Goal: Transaction & Acquisition: Purchase product/service

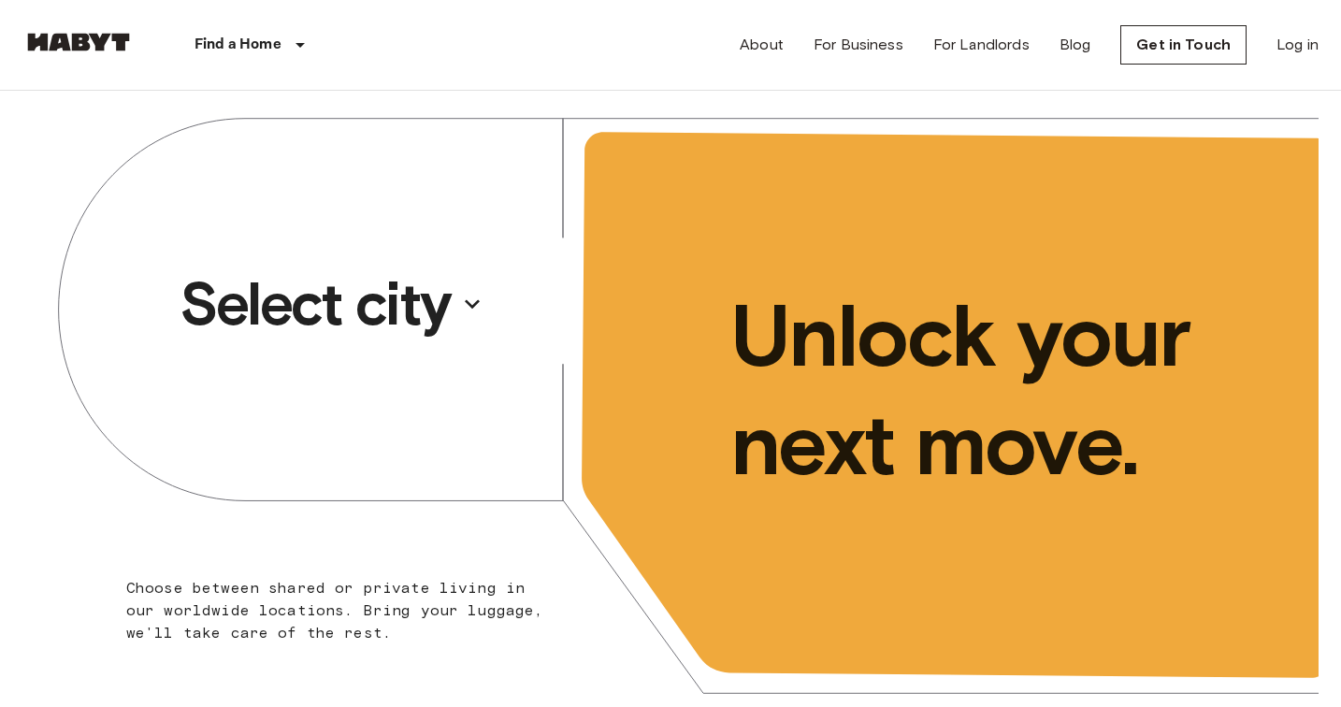
click at [400, 329] on p "Select city" at bounding box center [315, 304] width 271 height 75
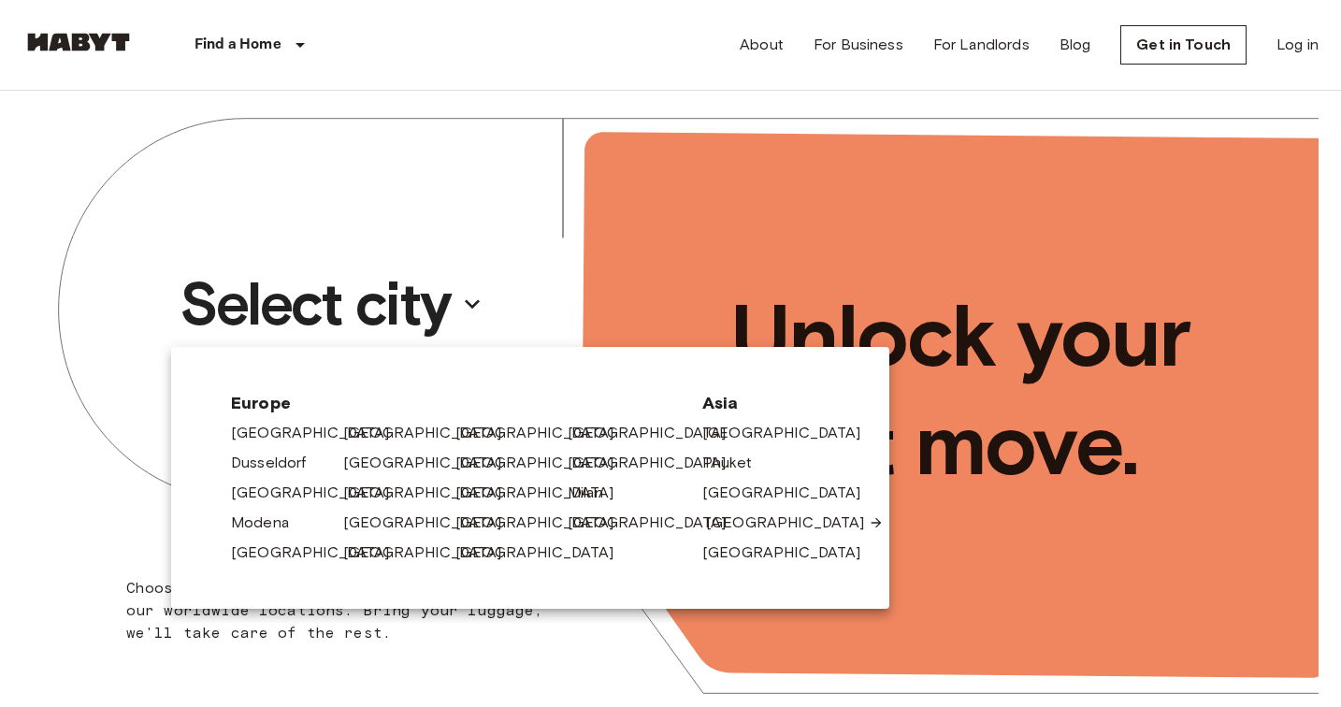
click at [725, 528] on link "[GEOGRAPHIC_DATA]" at bounding box center [795, 523] width 178 height 22
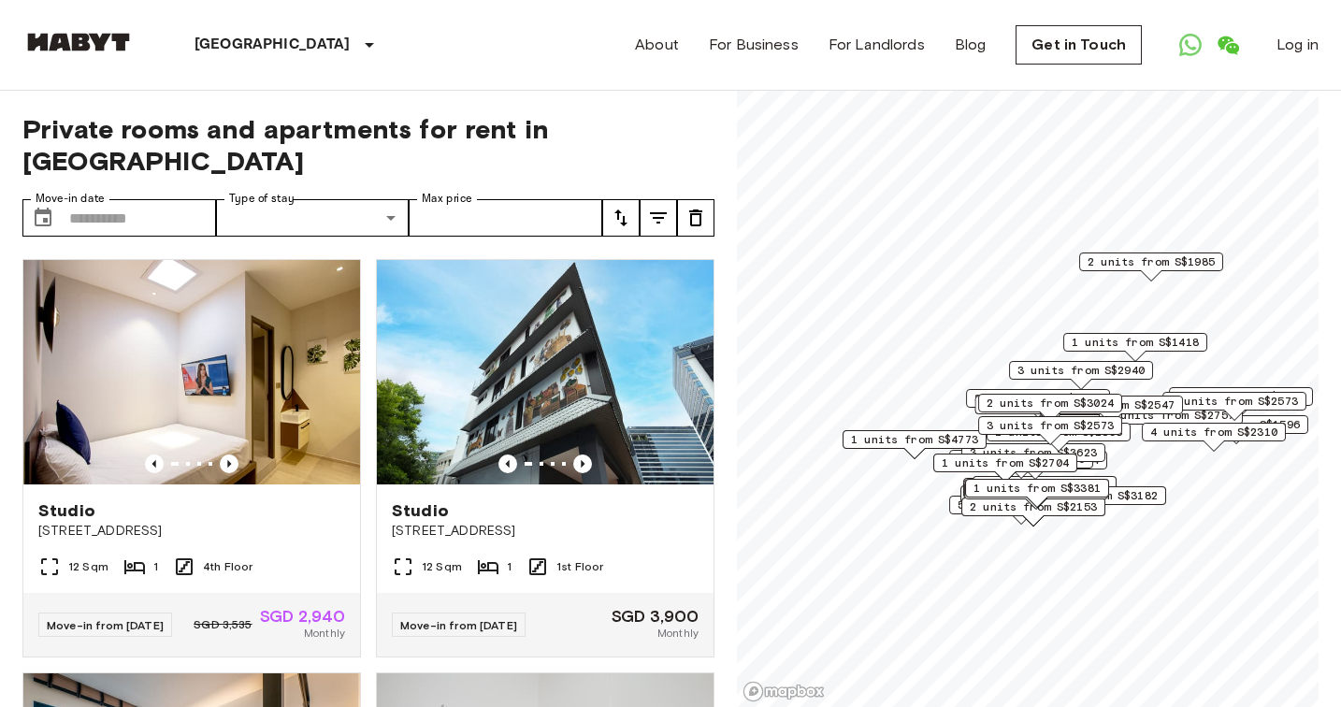
click at [1098, 503] on div "1 units from S$3381" at bounding box center [1037, 493] width 144 height 29
click at [1035, 519] on div "Map marker" at bounding box center [1033, 520] width 21 height 10
click at [487, 199] on input "Max price" at bounding box center [506, 217] width 194 height 37
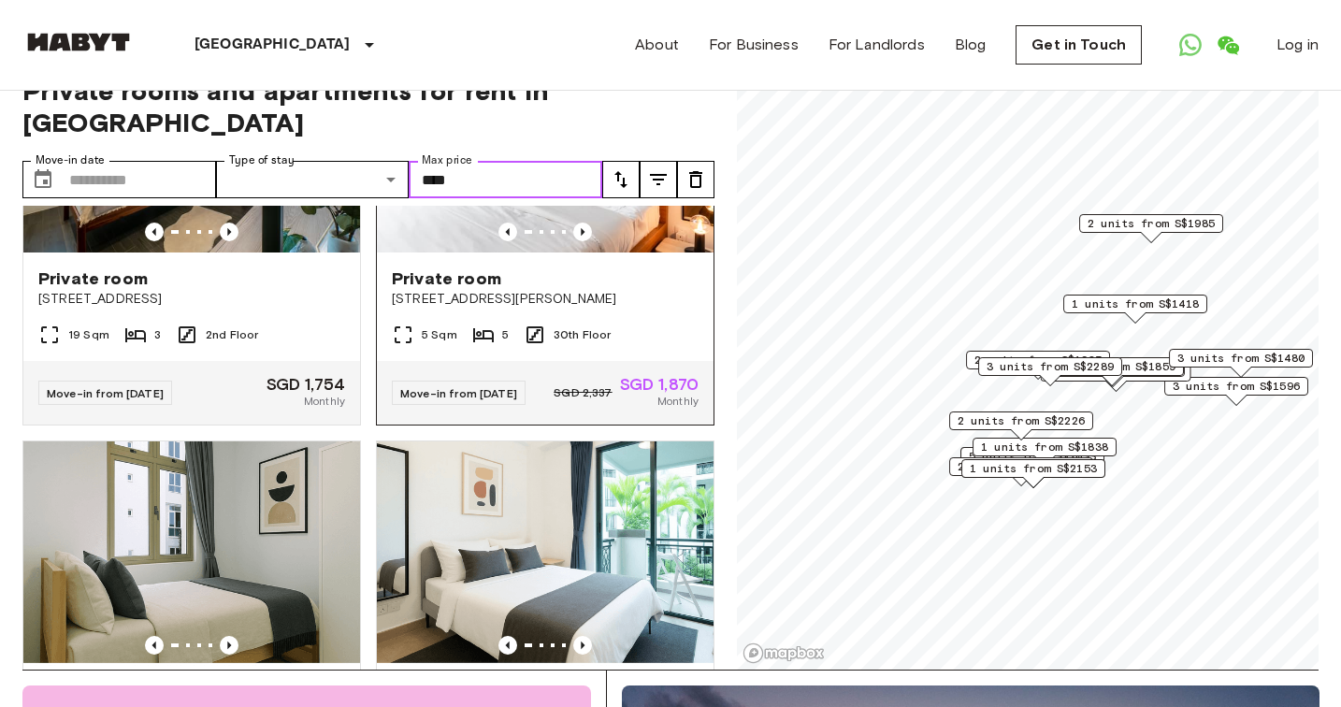
scroll to position [336, 0]
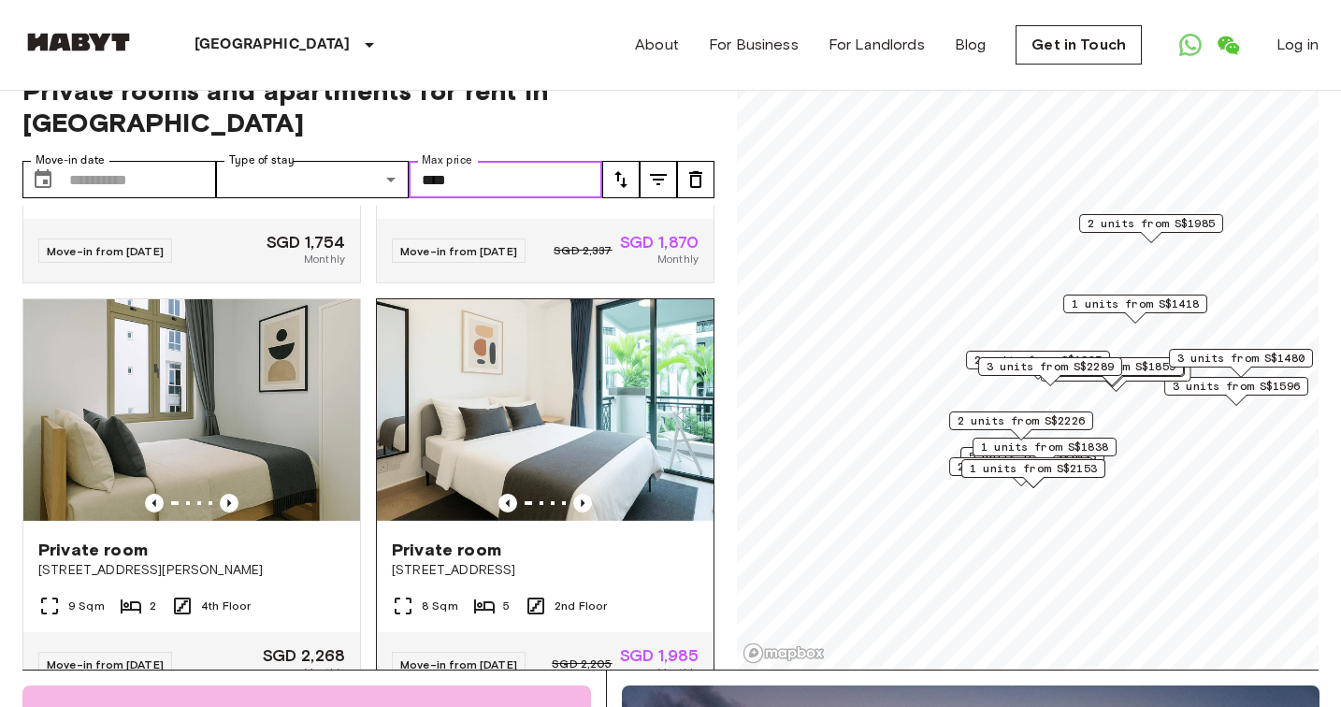
click at [545, 421] on img at bounding box center [545, 411] width 337 height 224
type input "****"
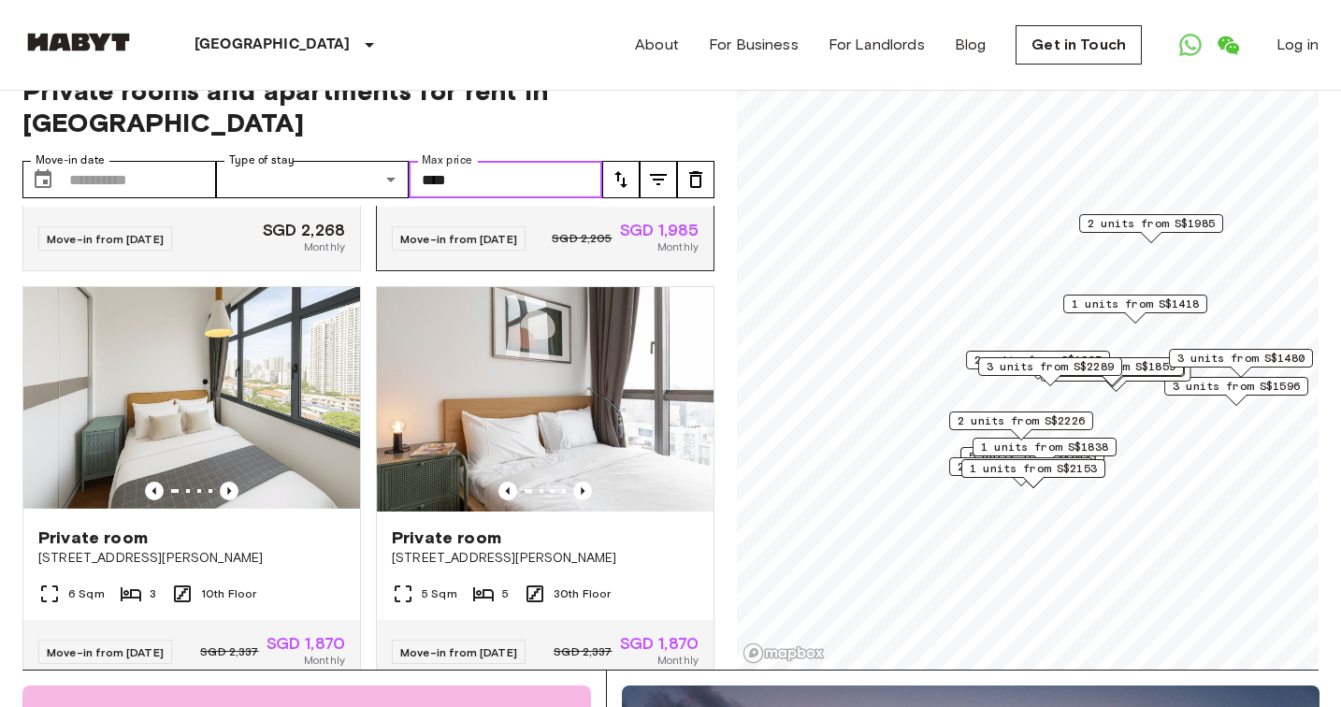
scroll to position [780, 0]
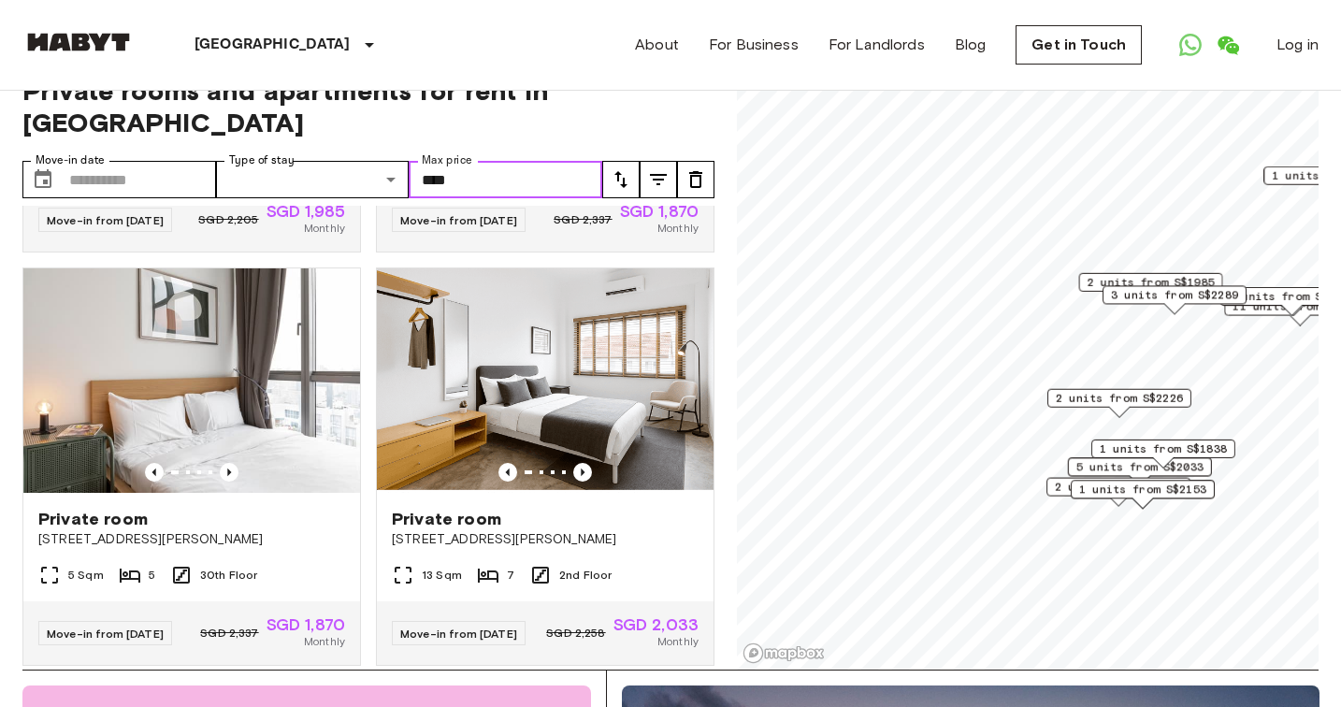
scroll to position [367, 0]
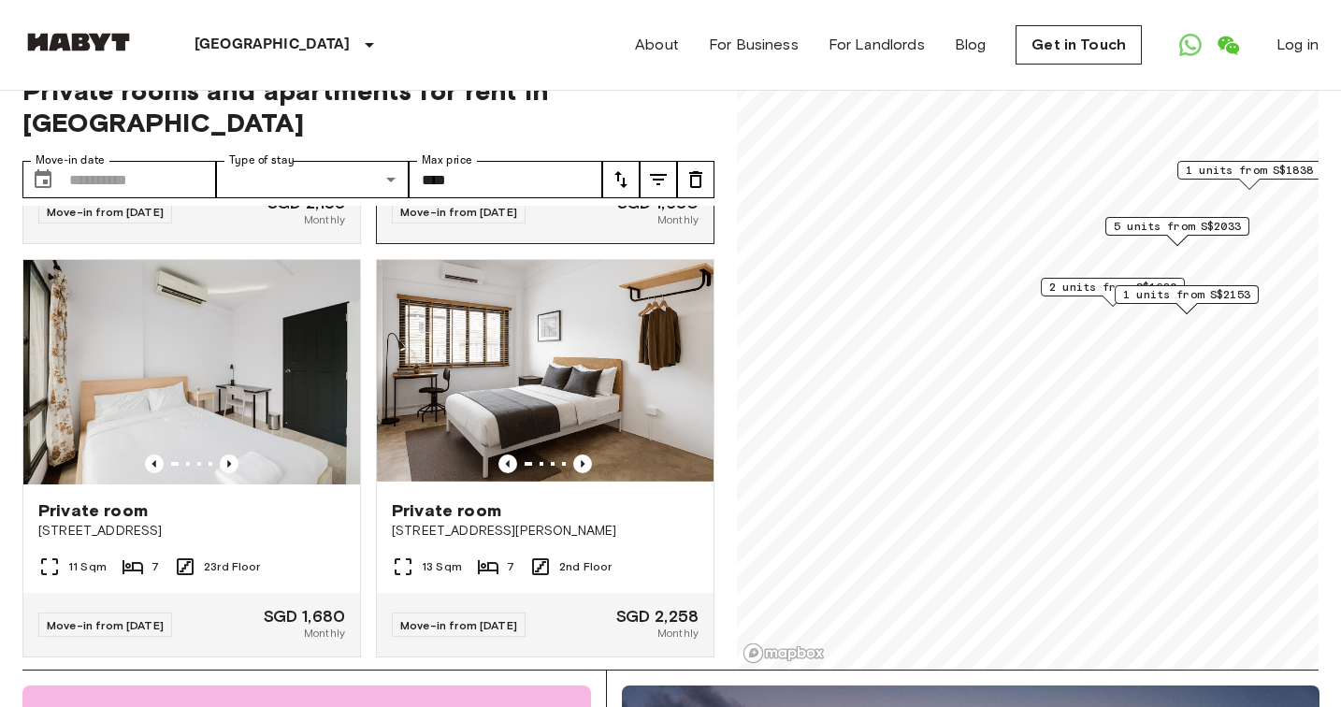
scroll to position [2032, 0]
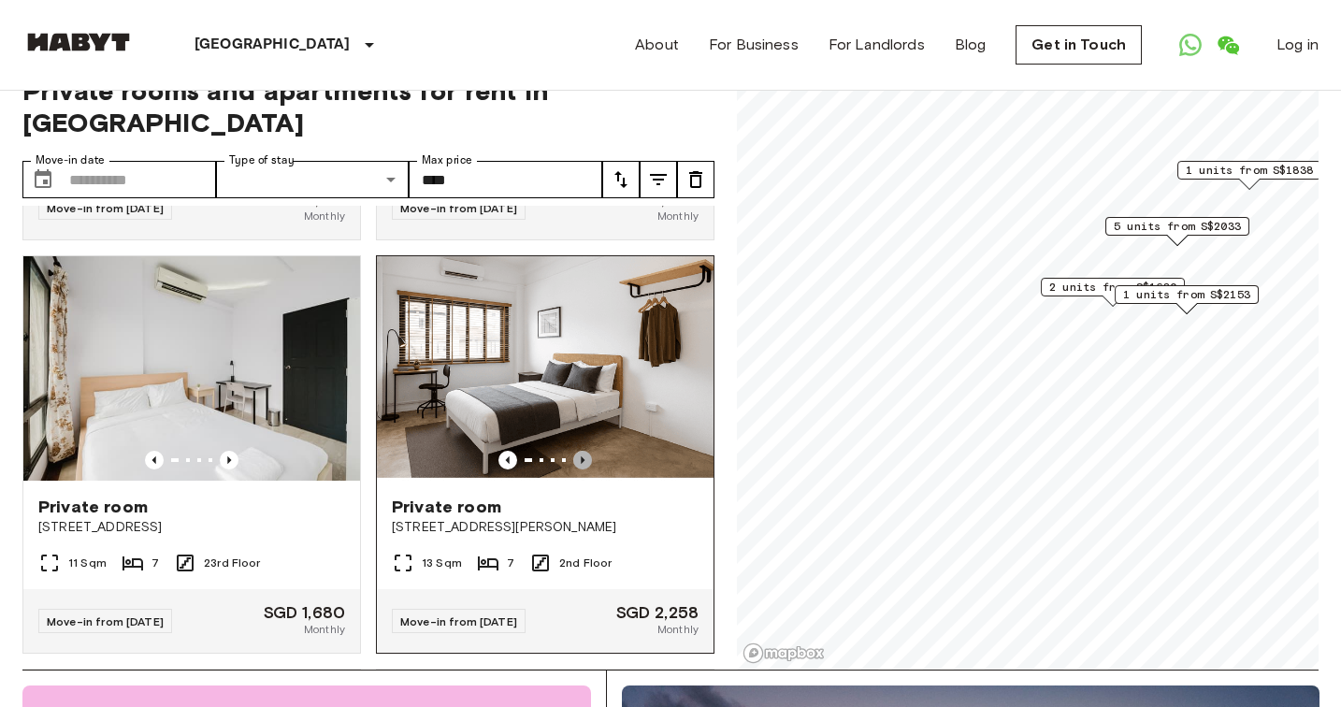
click at [585, 456] on icon "Previous image" at bounding box center [583, 459] width 4 height 7
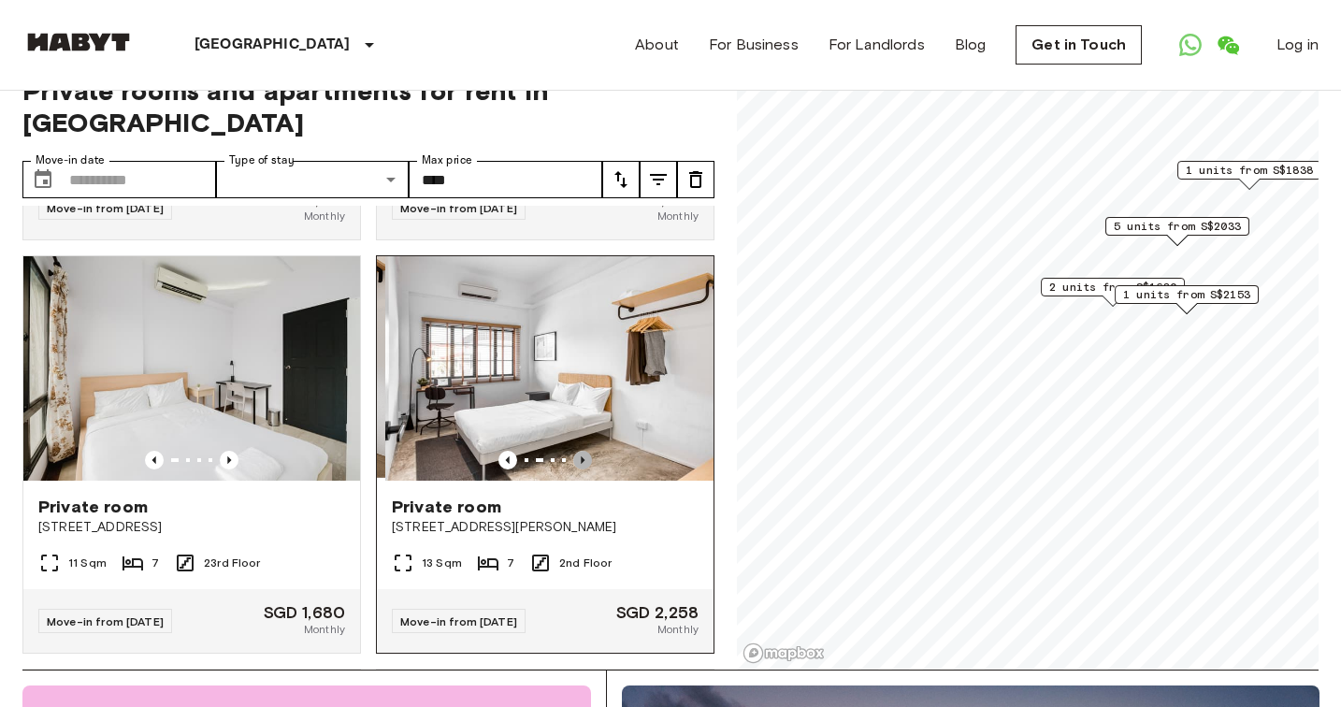
click at [585, 456] on icon "Previous image" at bounding box center [583, 459] width 4 height 7
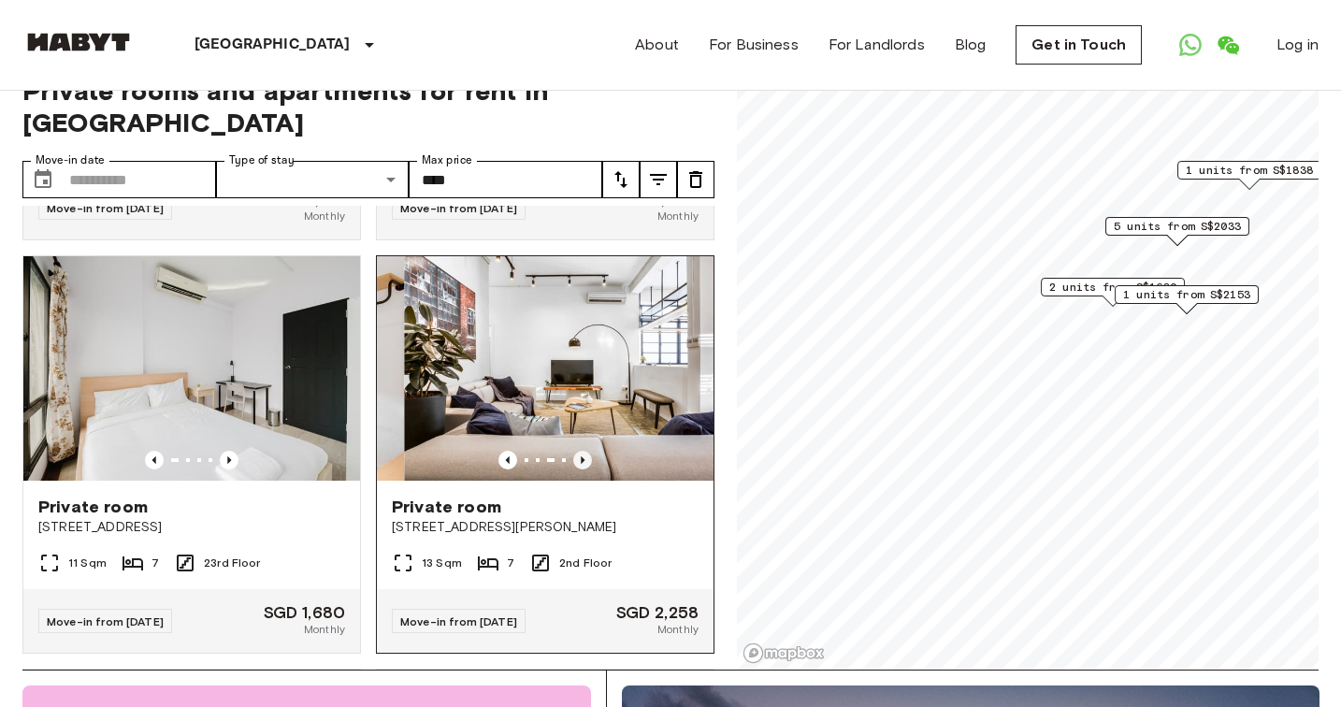
click at [585, 456] on icon "Previous image" at bounding box center [583, 459] width 4 height 7
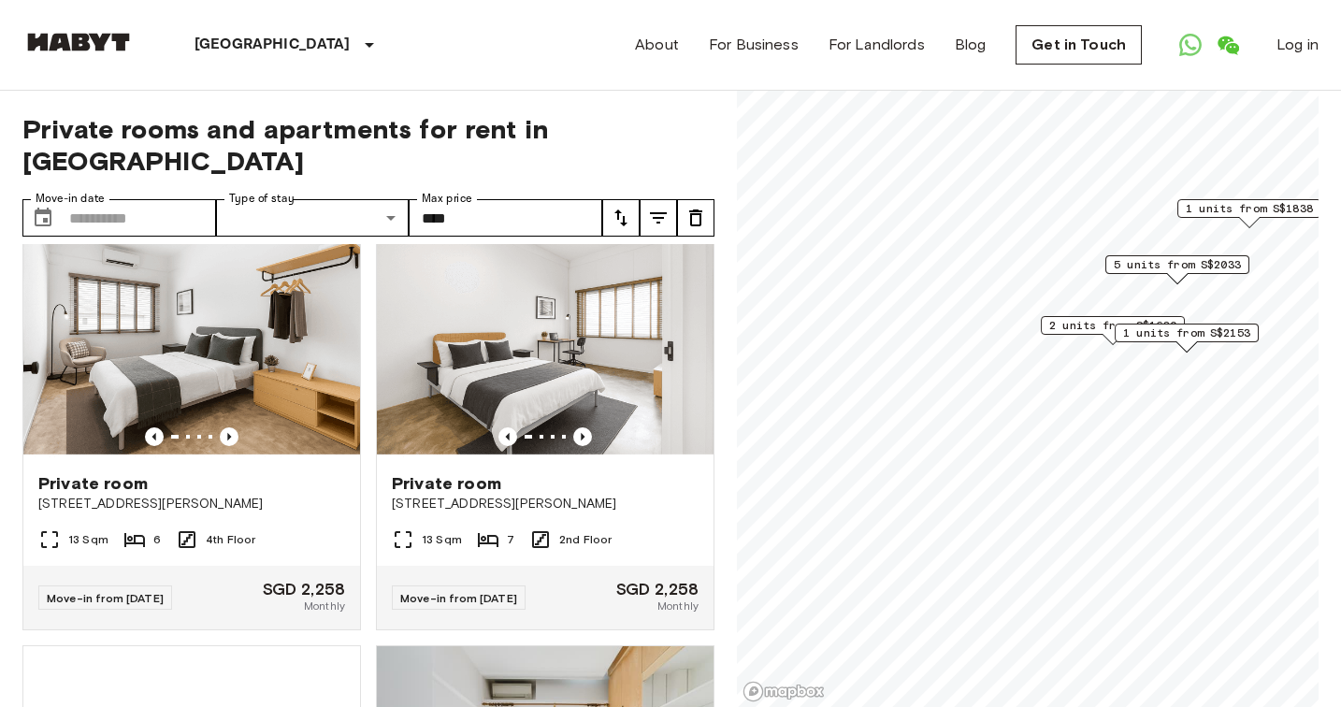
scroll to position [1266, 0]
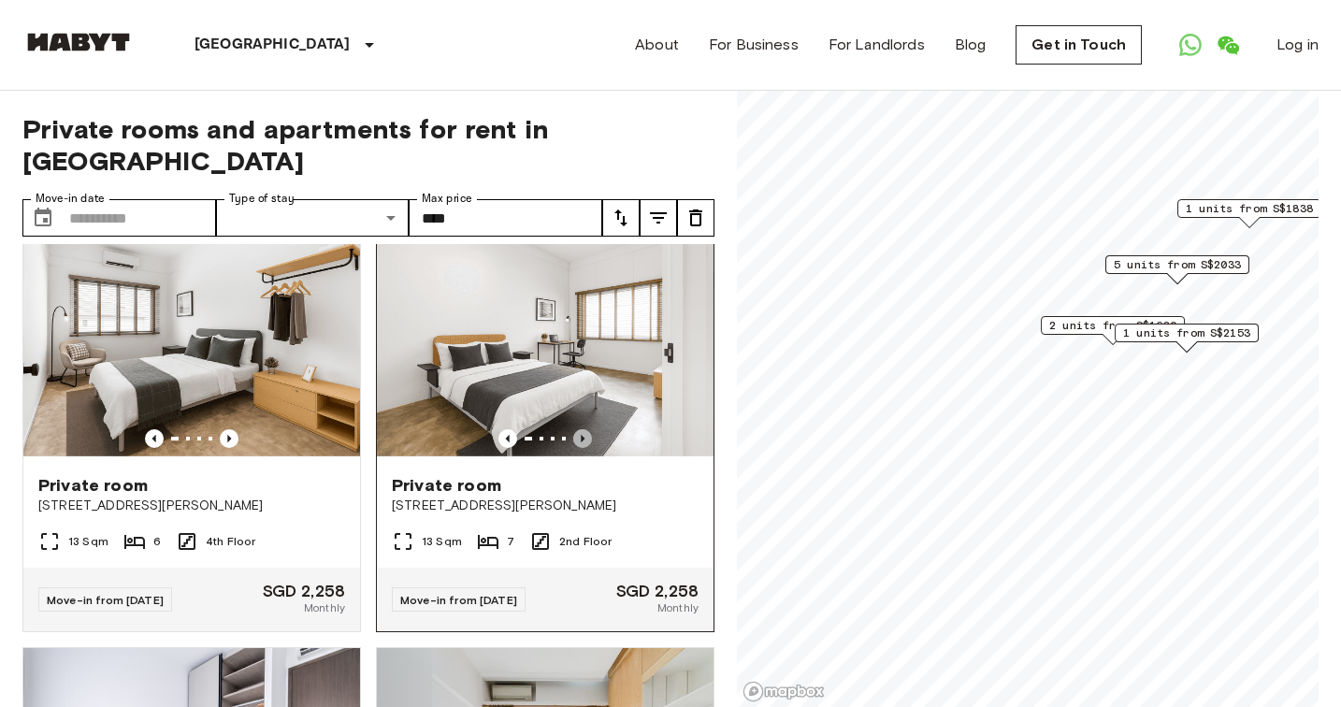
click at [583, 435] on icon "Previous image" at bounding box center [583, 438] width 4 height 7
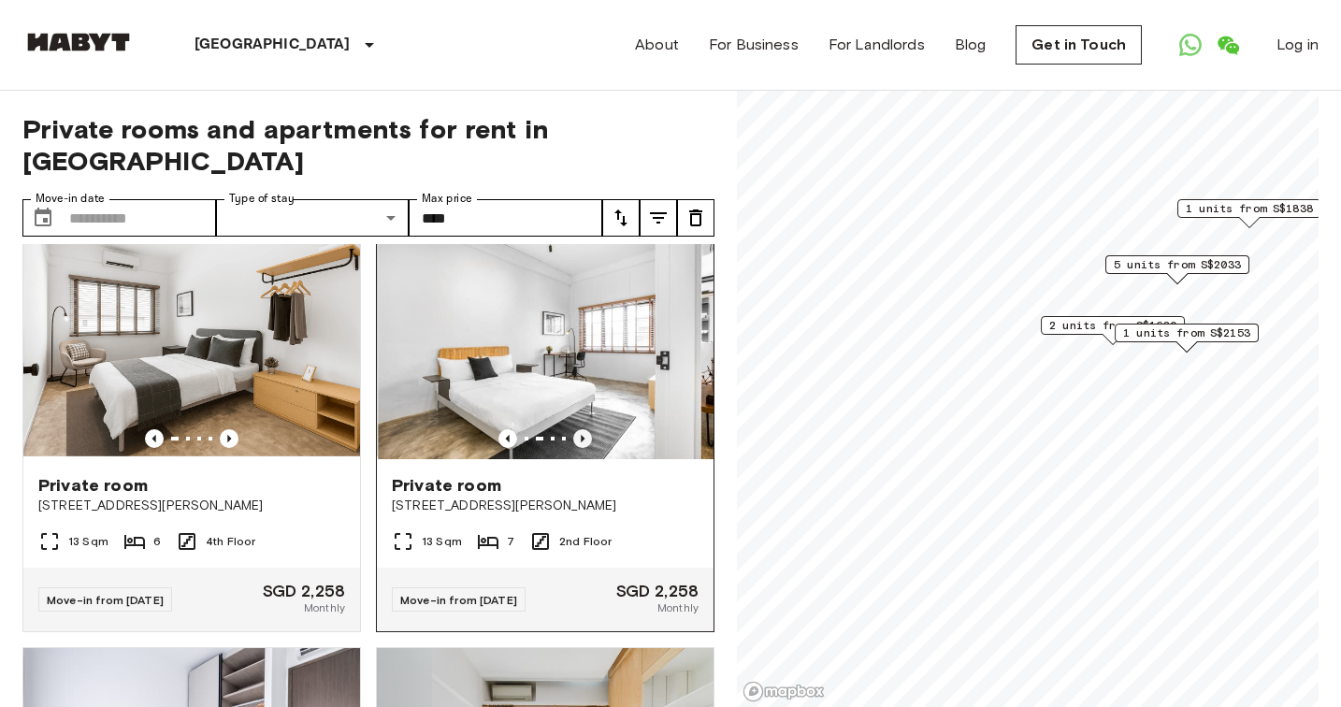
click at [583, 435] on icon "Previous image" at bounding box center [583, 438] width 4 height 7
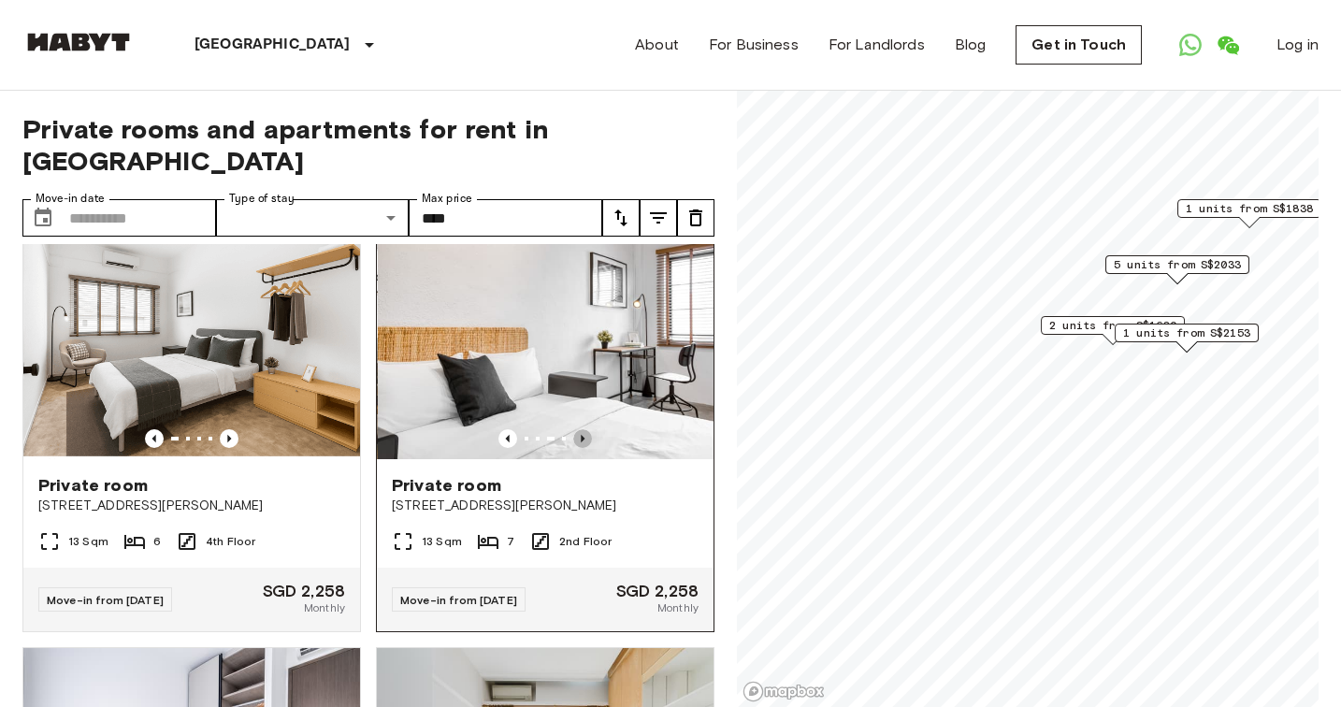
click at [583, 435] on icon "Previous image" at bounding box center [583, 438] width 4 height 7
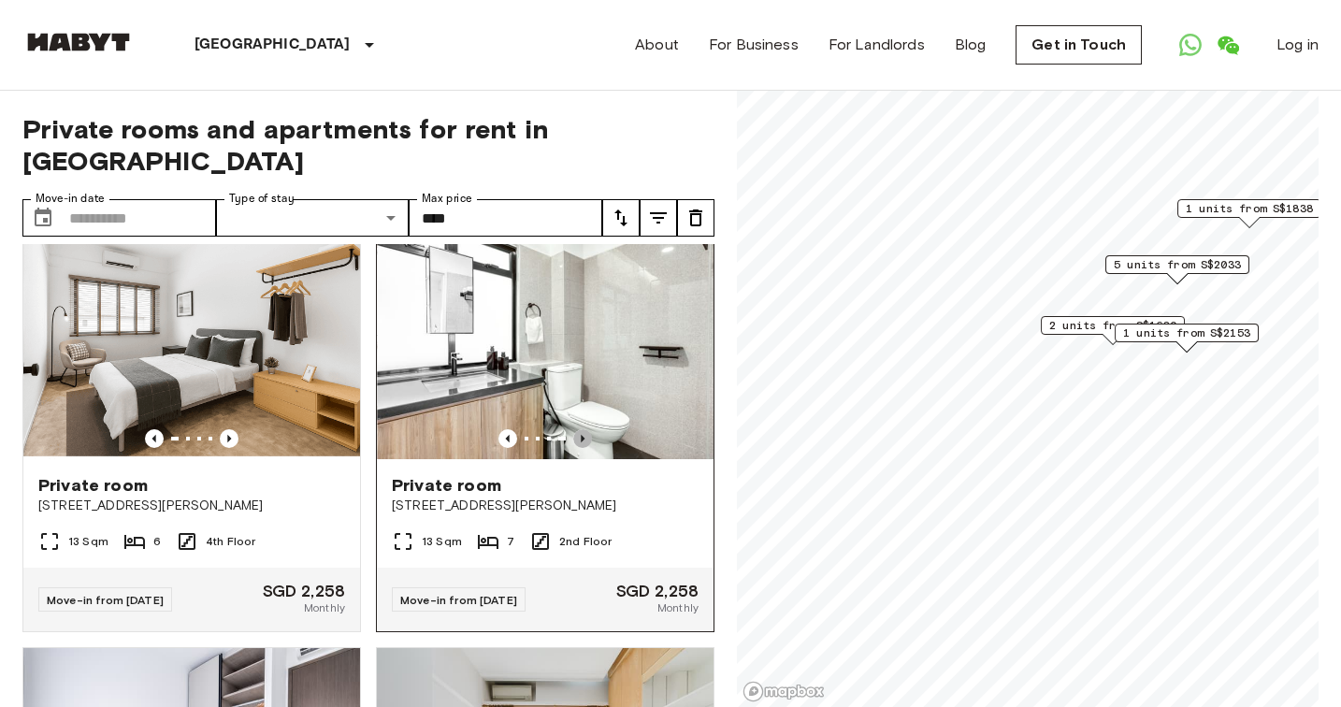
click at [583, 435] on icon "Previous image" at bounding box center [583, 438] width 4 height 7
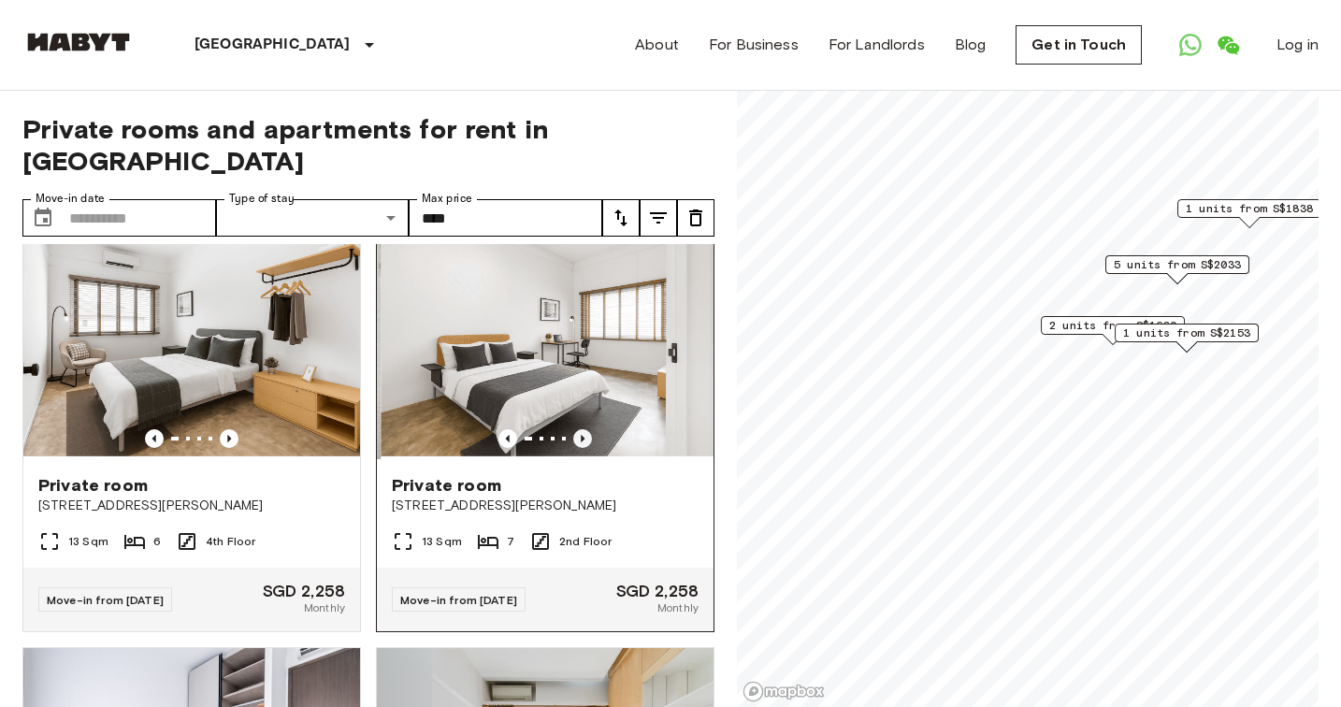
click at [583, 435] on icon "Previous image" at bounding box center [583, 438] width 4 height 7
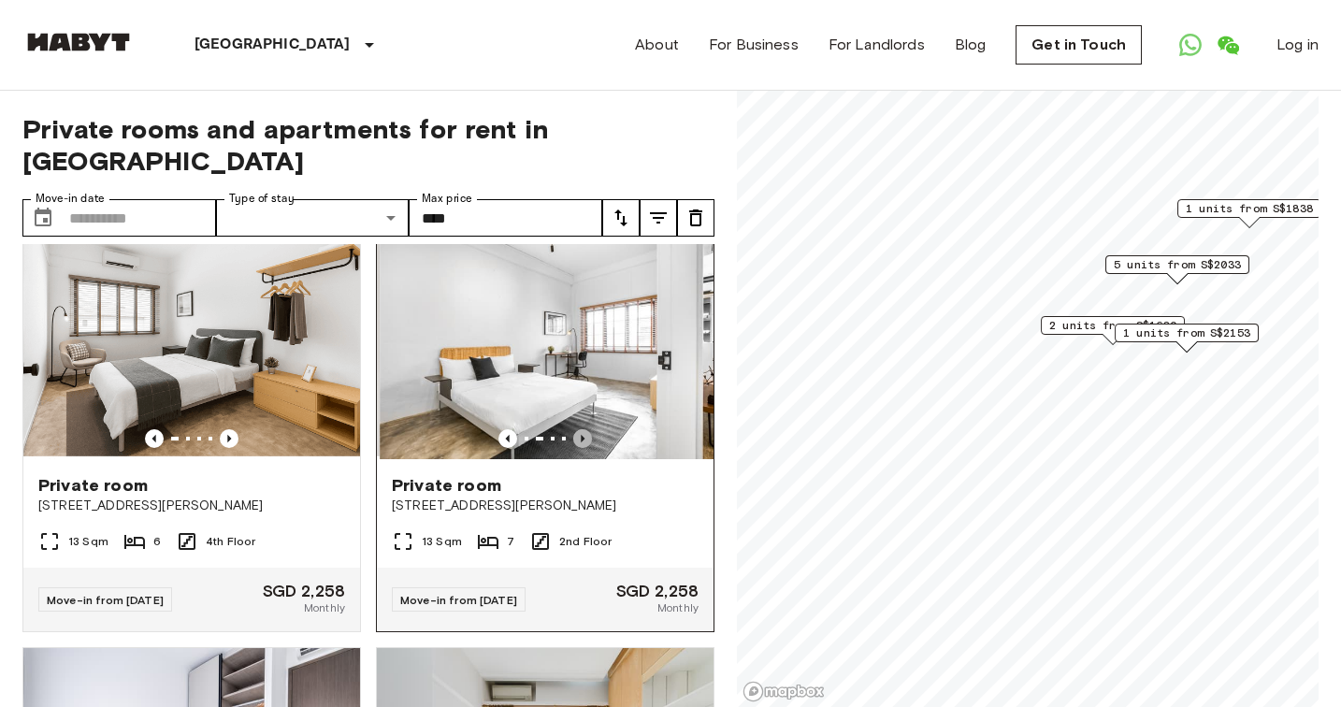
click at [583, 435] on icon "Previous image" at bounding box center [583, 438] width 4 height 7
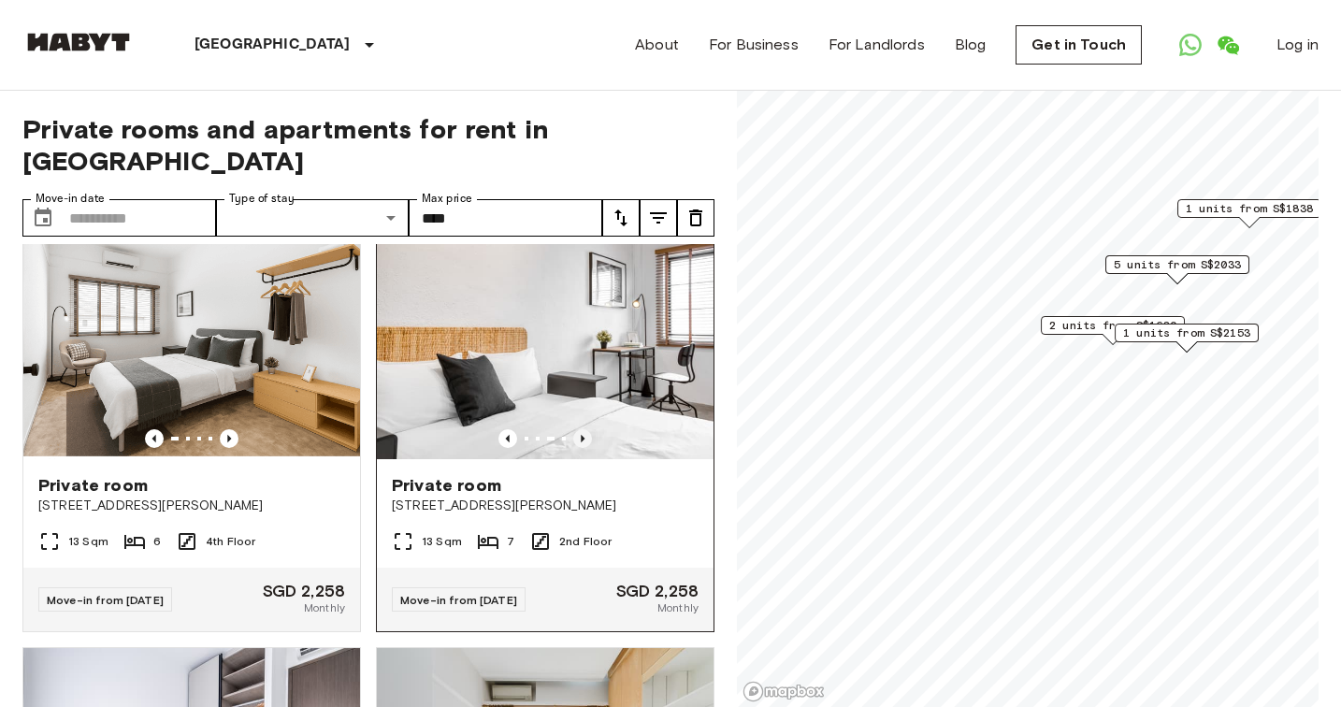
click at [583, 435] on icon "Previous image" at bounding box center [583, 438] width 4 height 7
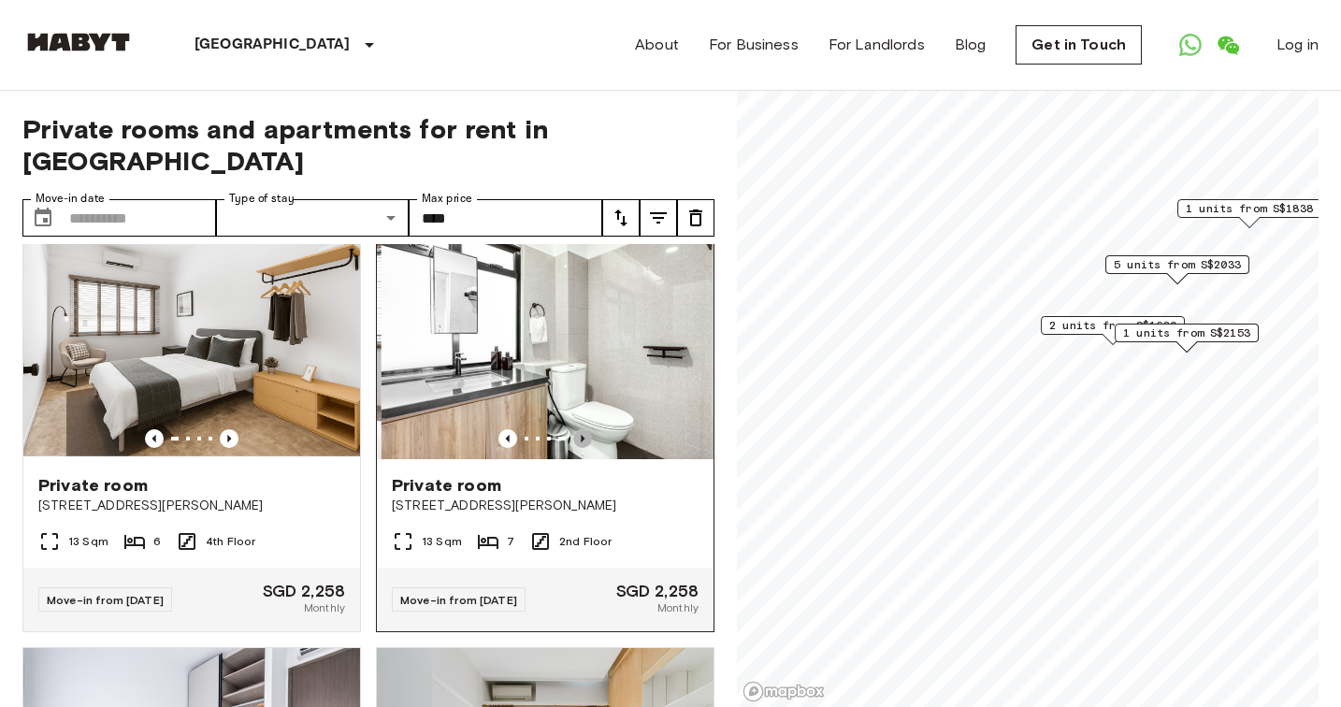
click at [583, 435] on icon "Previous image" at bounding box center [583, 438] width 4 height 7
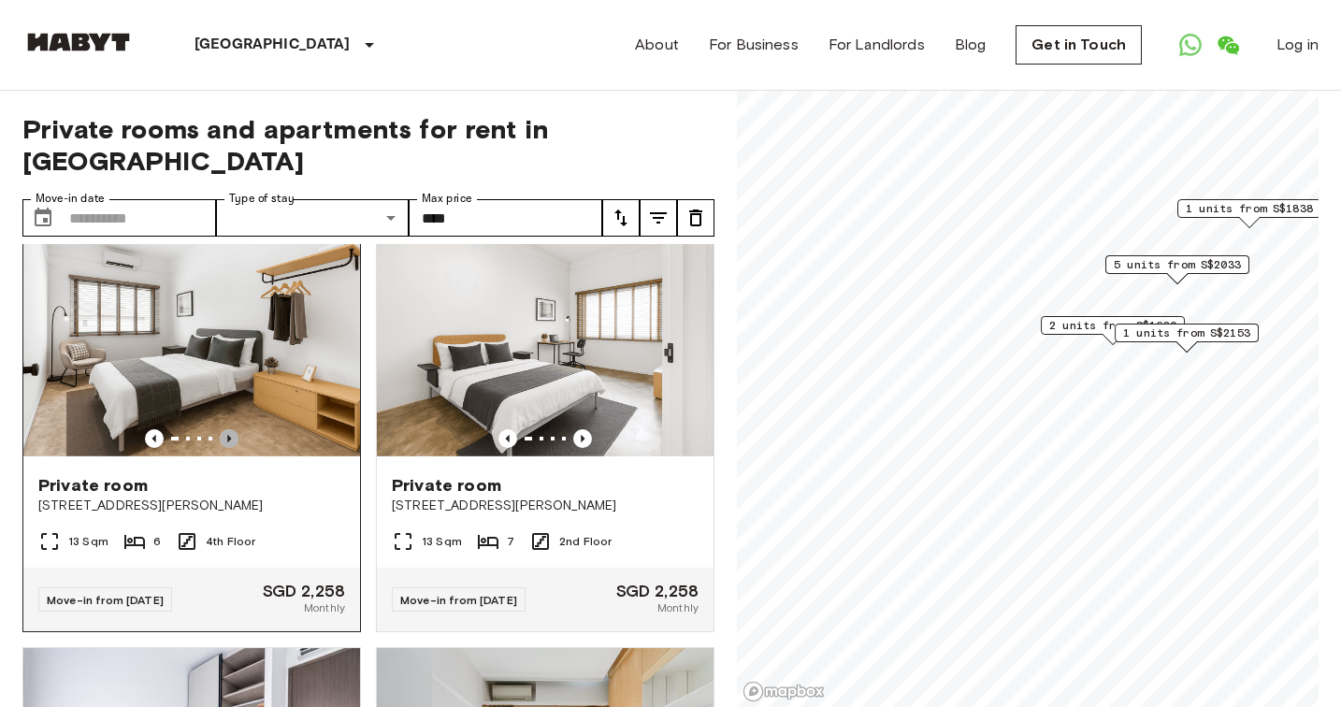
click at [236, 429] on icon "Previous image" at bounding box center [229, 438] width 19 height 19
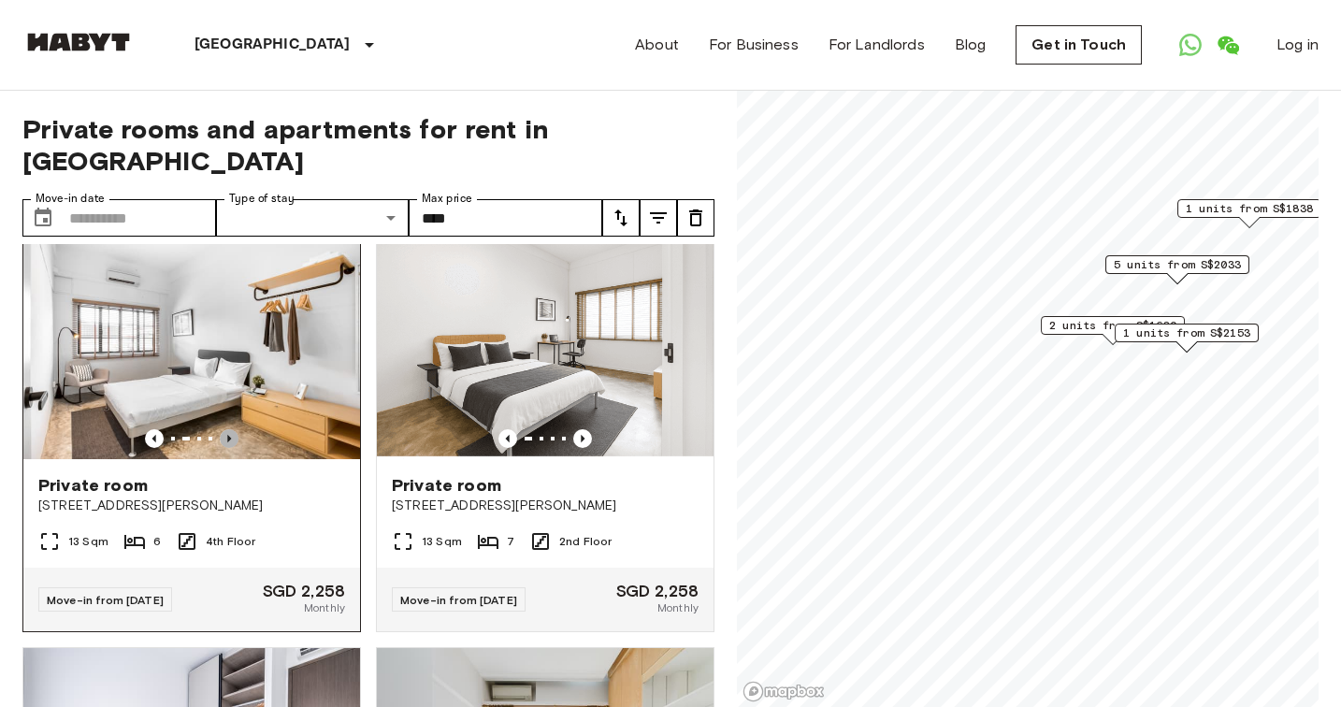
click at [236, 429] on icon "Previous image" at bounding box center [229, 438] width 19 height 19
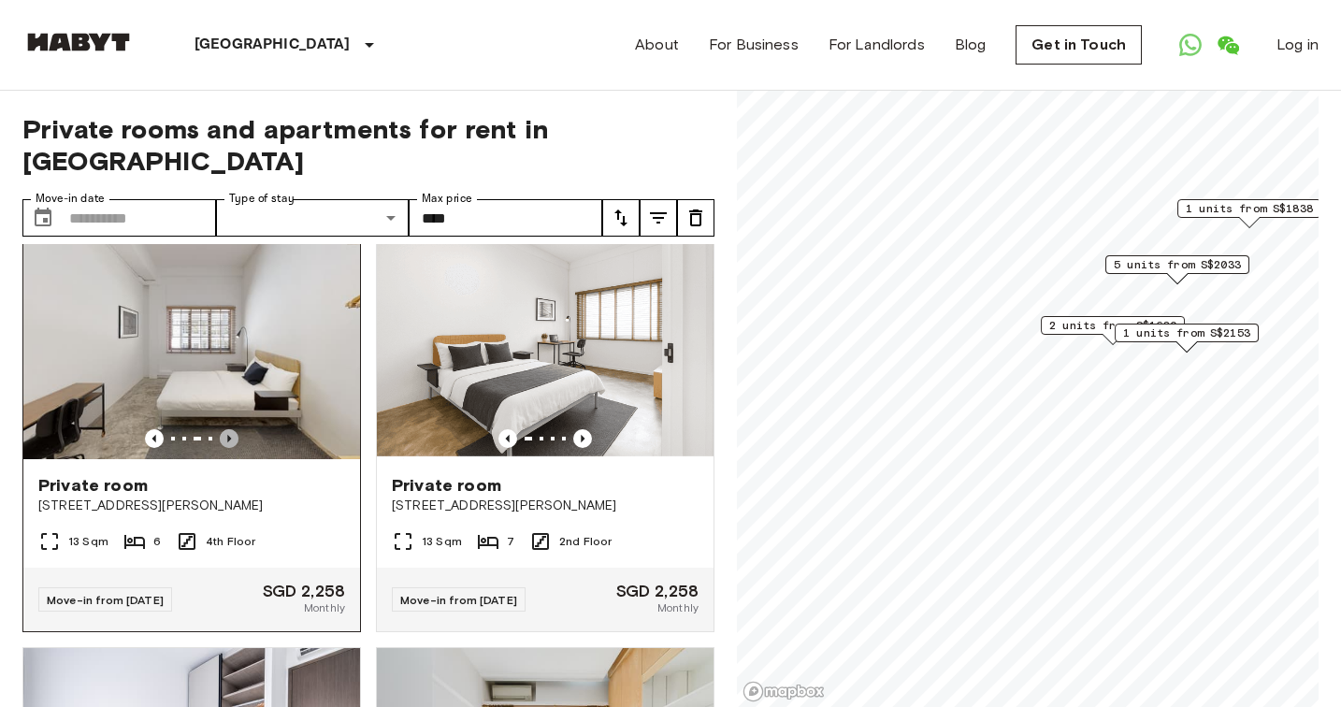
click at [236, 429] on icon "Previous image" at bounding box center [229, 438] width 19 height 19
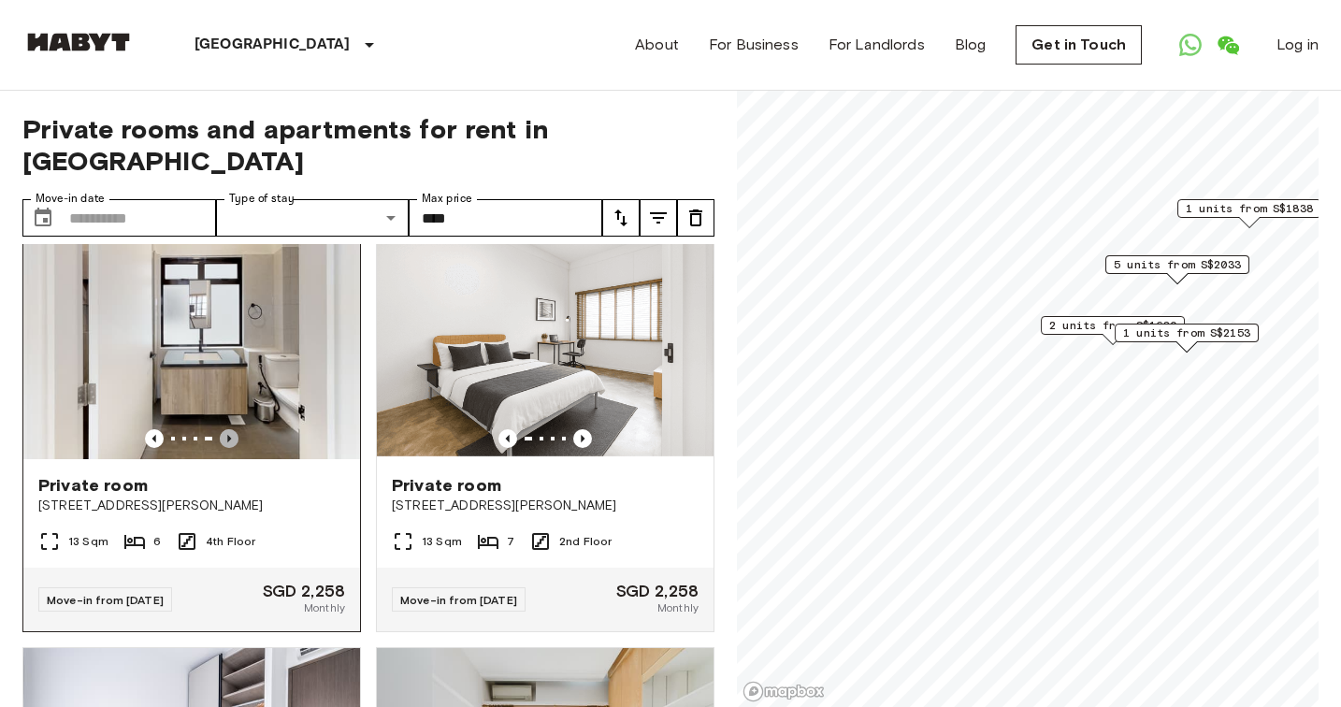
click at [236, 429] on icon "Previous image" at bounding box center [229, 438] width 19 height 19
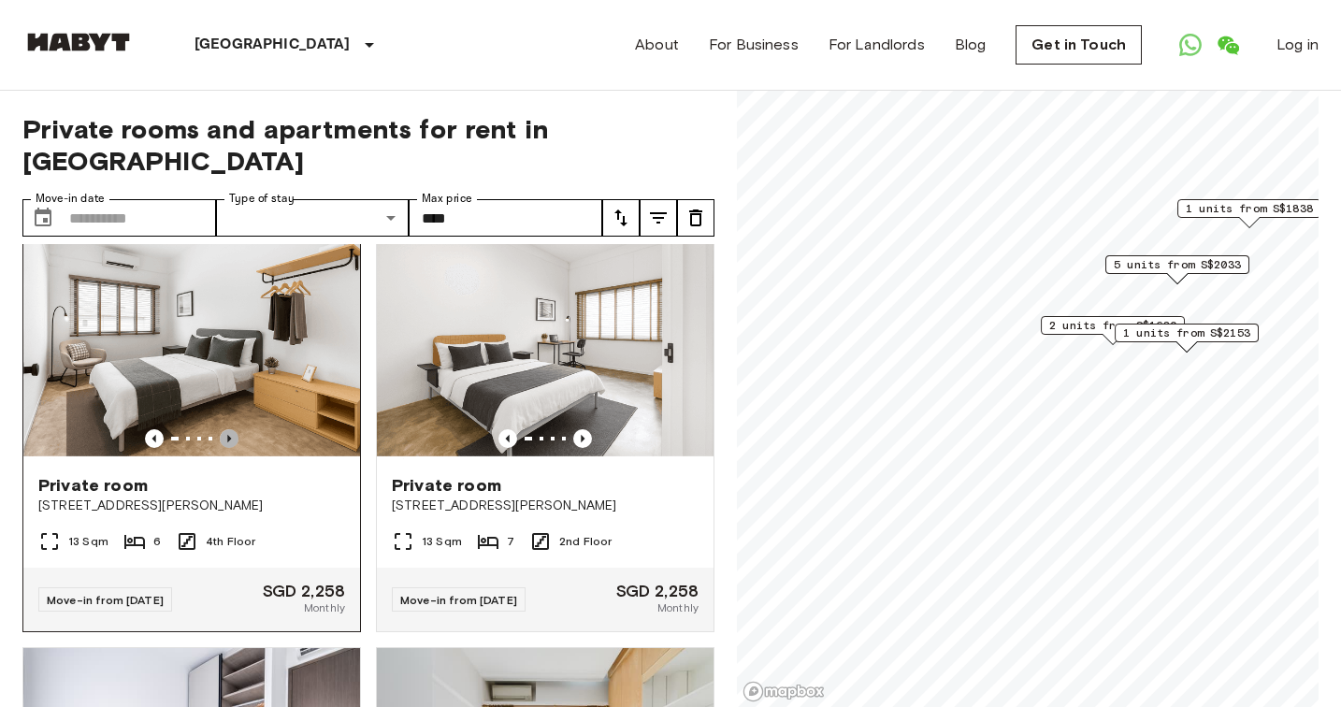
click at [236, 429] on icon "Previous image" at bounding box center [229, 438] width 19 height 19
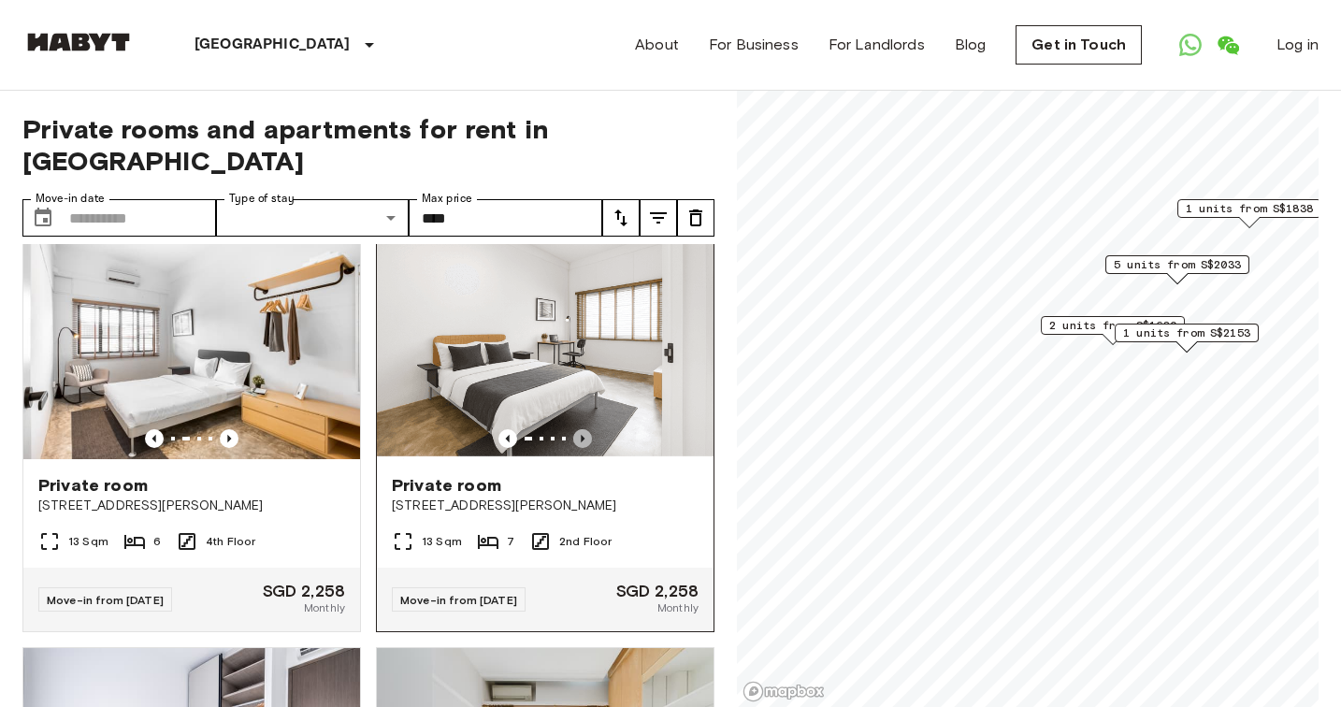
click at [588, 435] on icon "Previous image" at bounding box center [582, 438] width 19 height 19
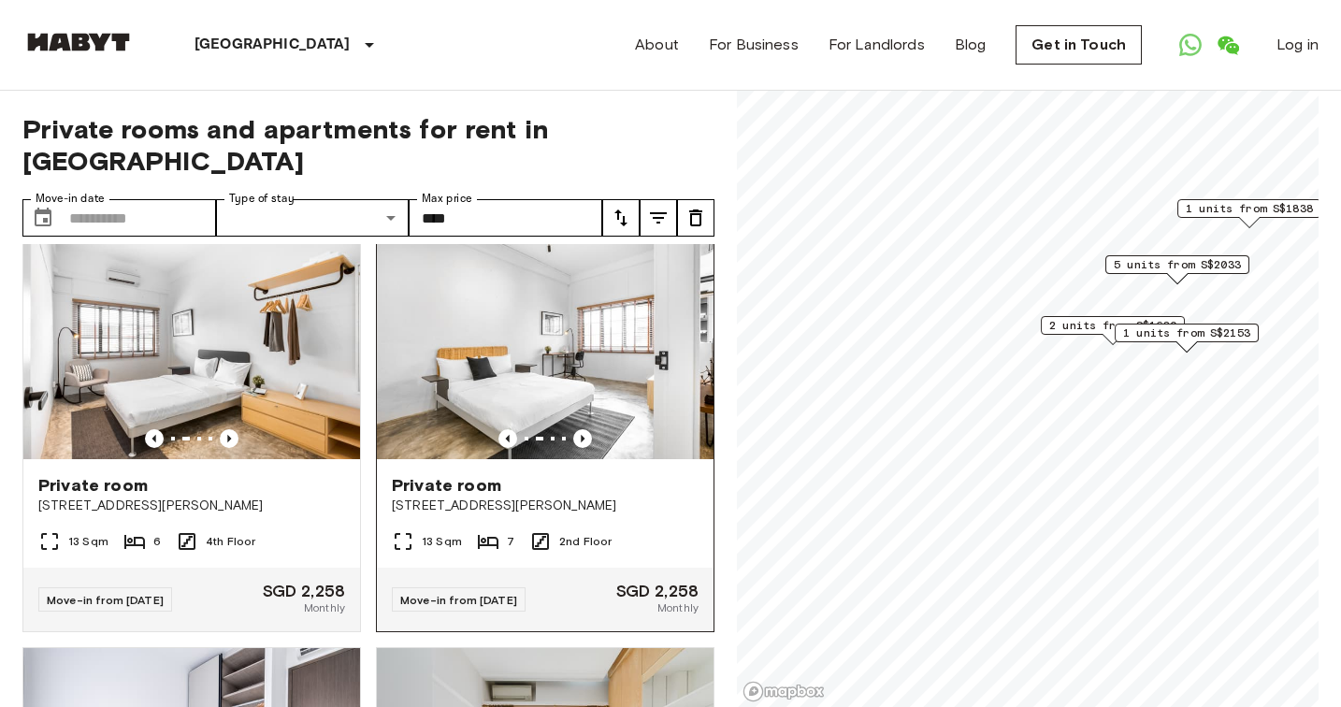
click at [487, 497] on span "[STREET_ADDRESS][PERSON_NAME]" at bounding box center [545, 506] width 307 height 19
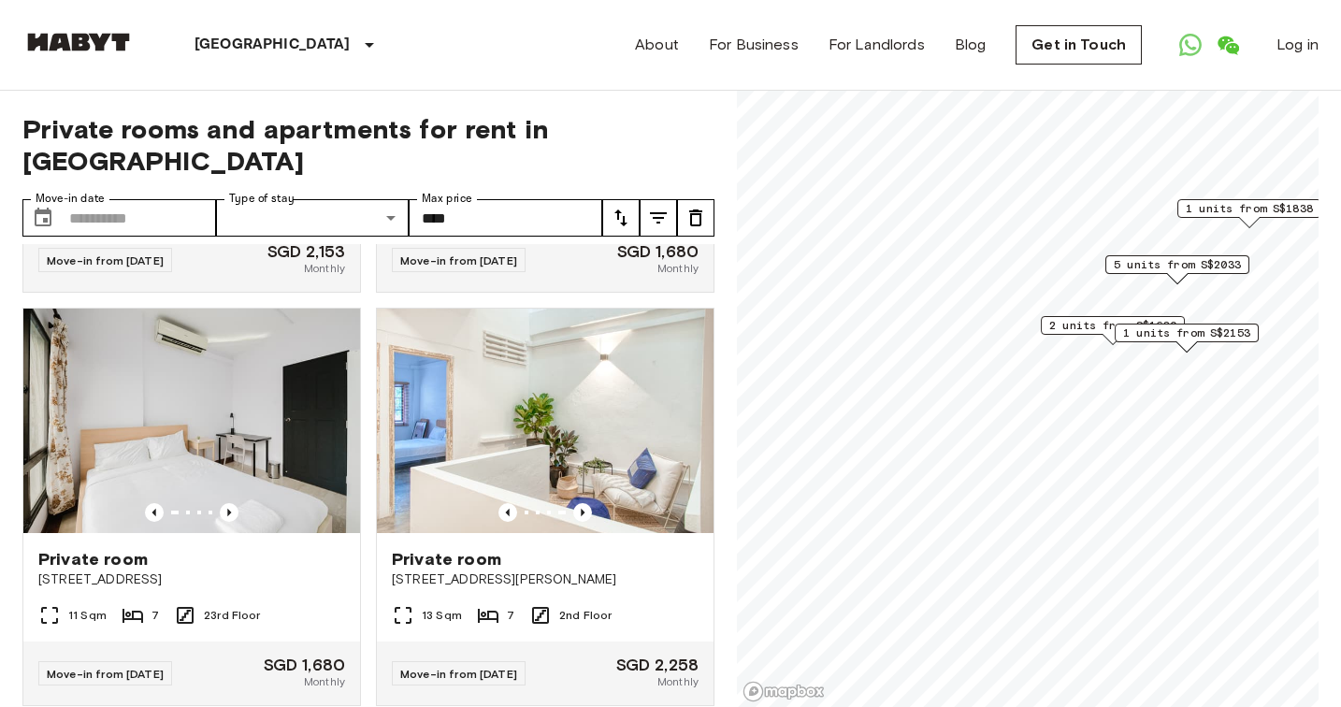
scroll to position [2072, 0]
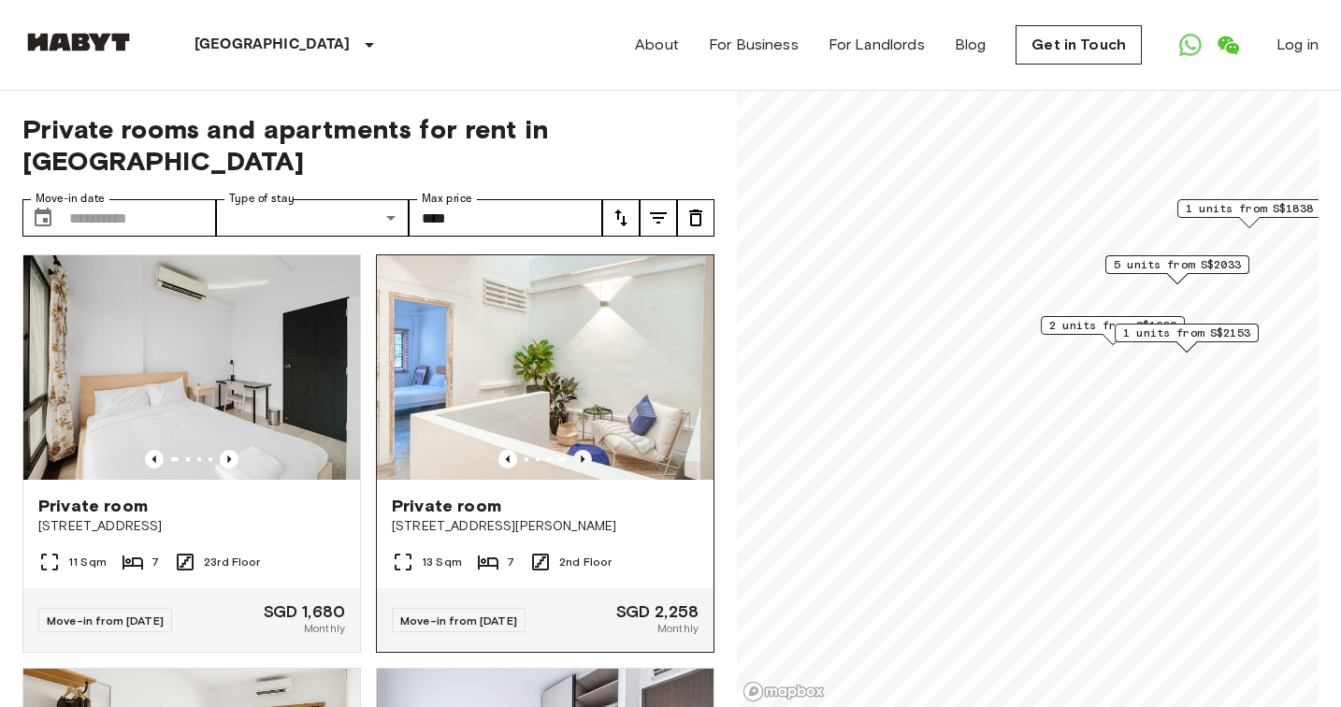
click at [584, 456] on icon "Previous image" at bounding box center [583, 459] width 4 height 7
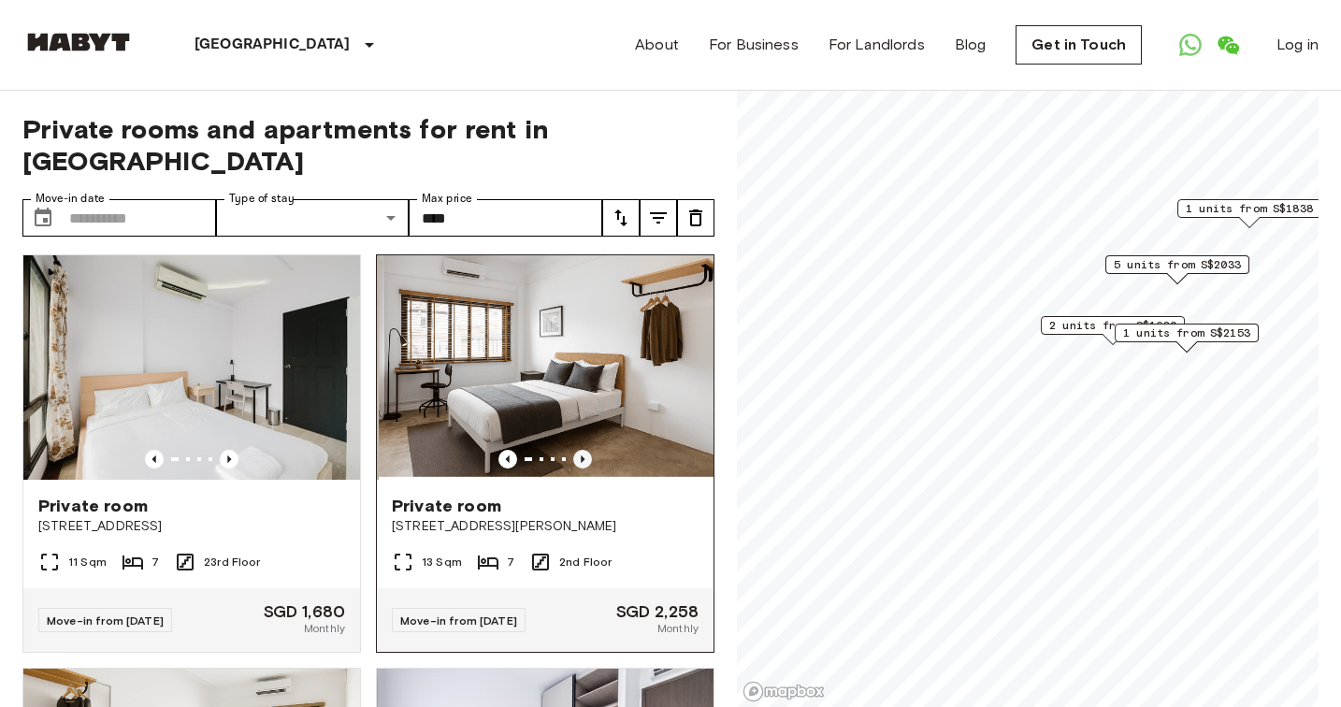
click at [585, 456] on icon "Previous image" at bounding box center [583, 459] width 4 height 7
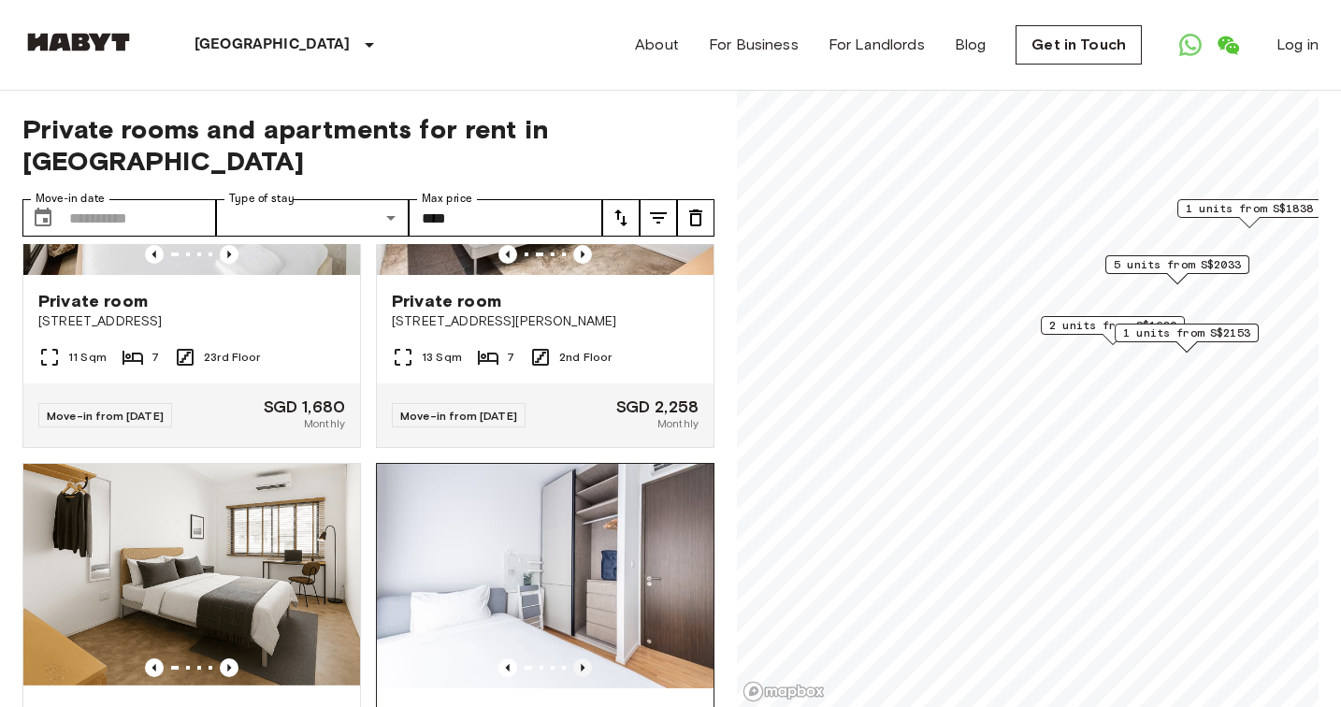
scroll to position [2079, 0]
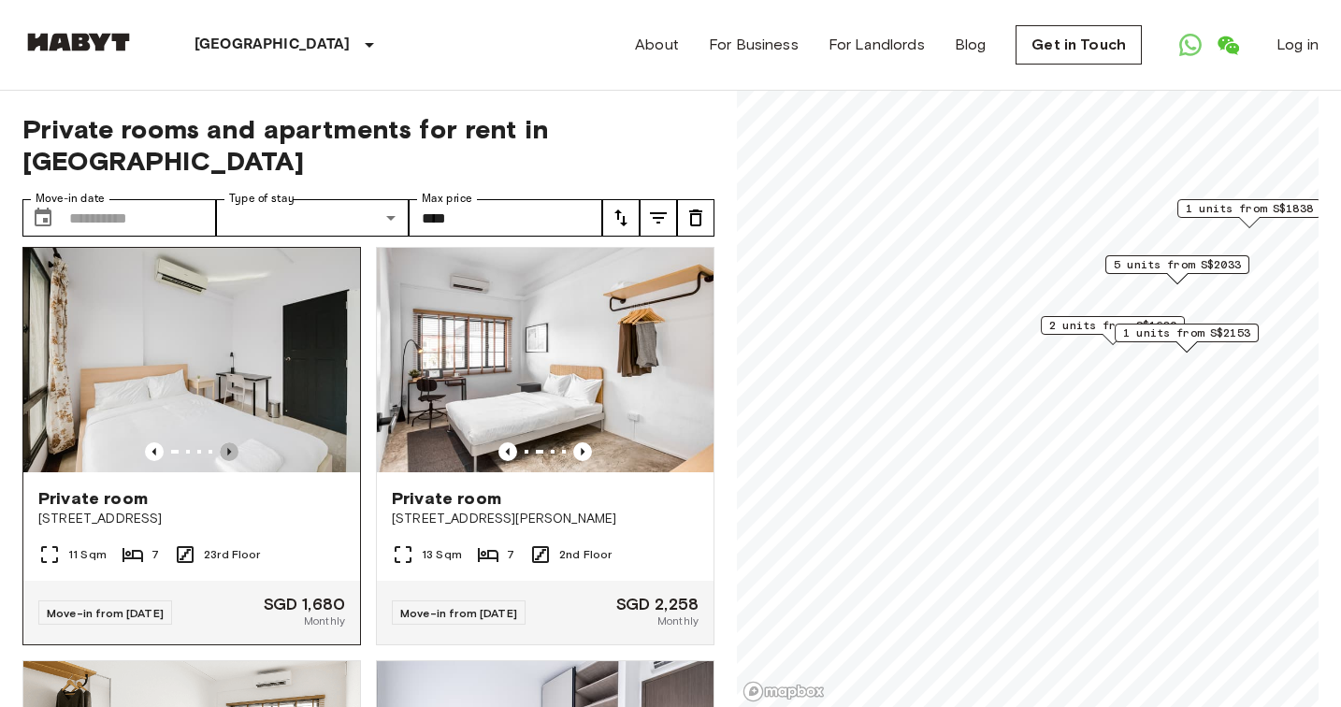
click at [231, 442] on icon "Previous image" at bounding box center [229, 451] width 19 height 19
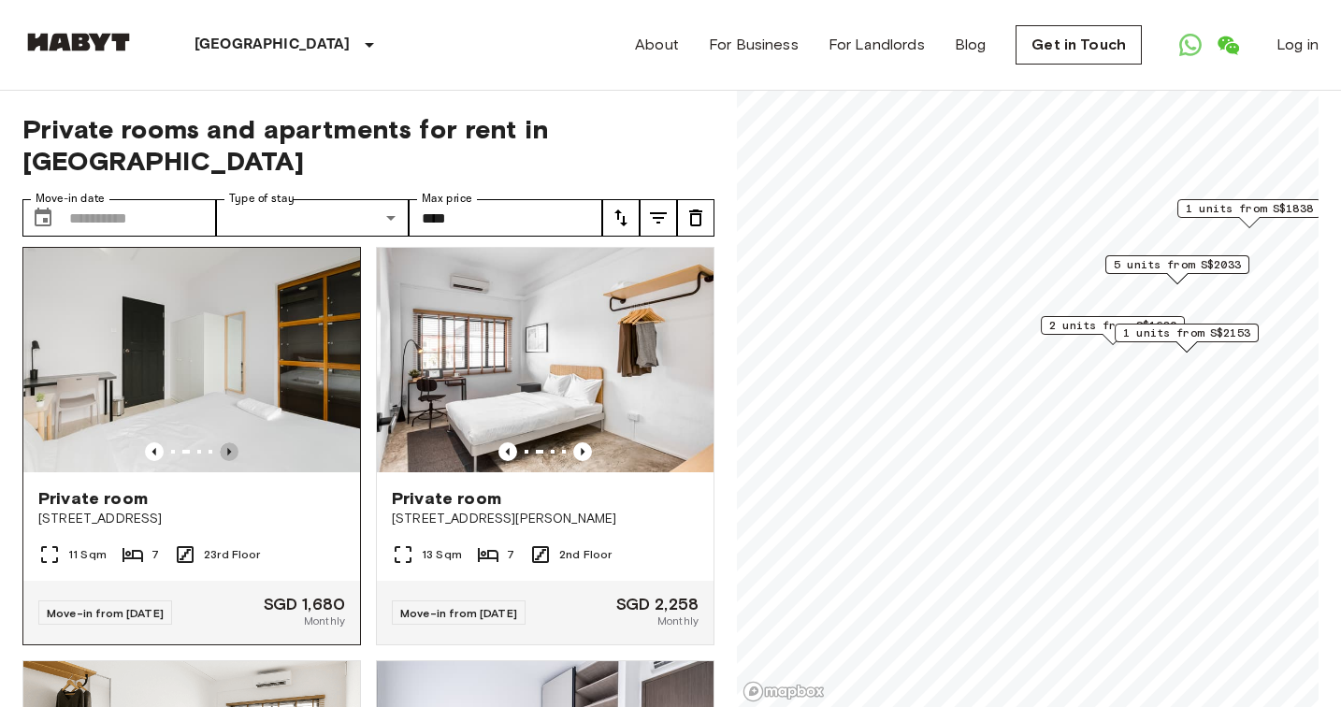
click at [231, 442] on icon "Previous image" at bounding box center [229, 451] width 19 height 19
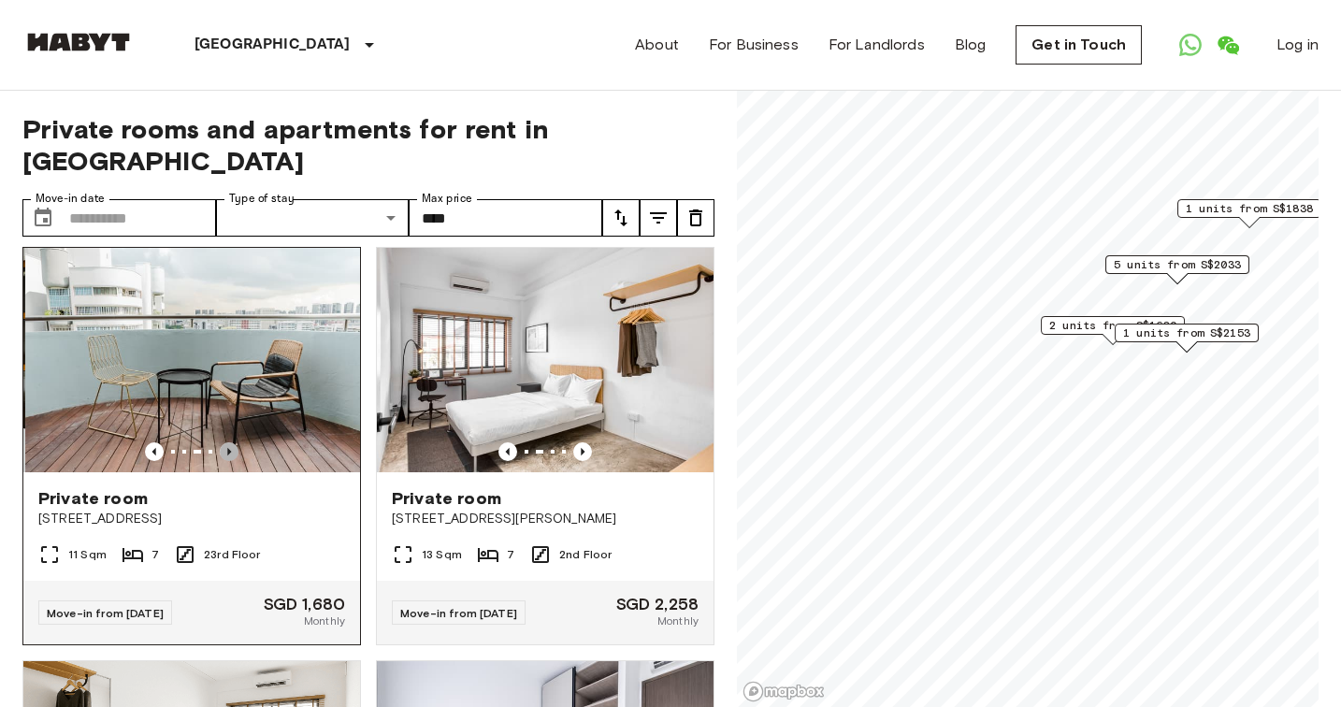
click at [231, 442] on icon "Previous image" at bounding box center [229, 451] width 19 height 19
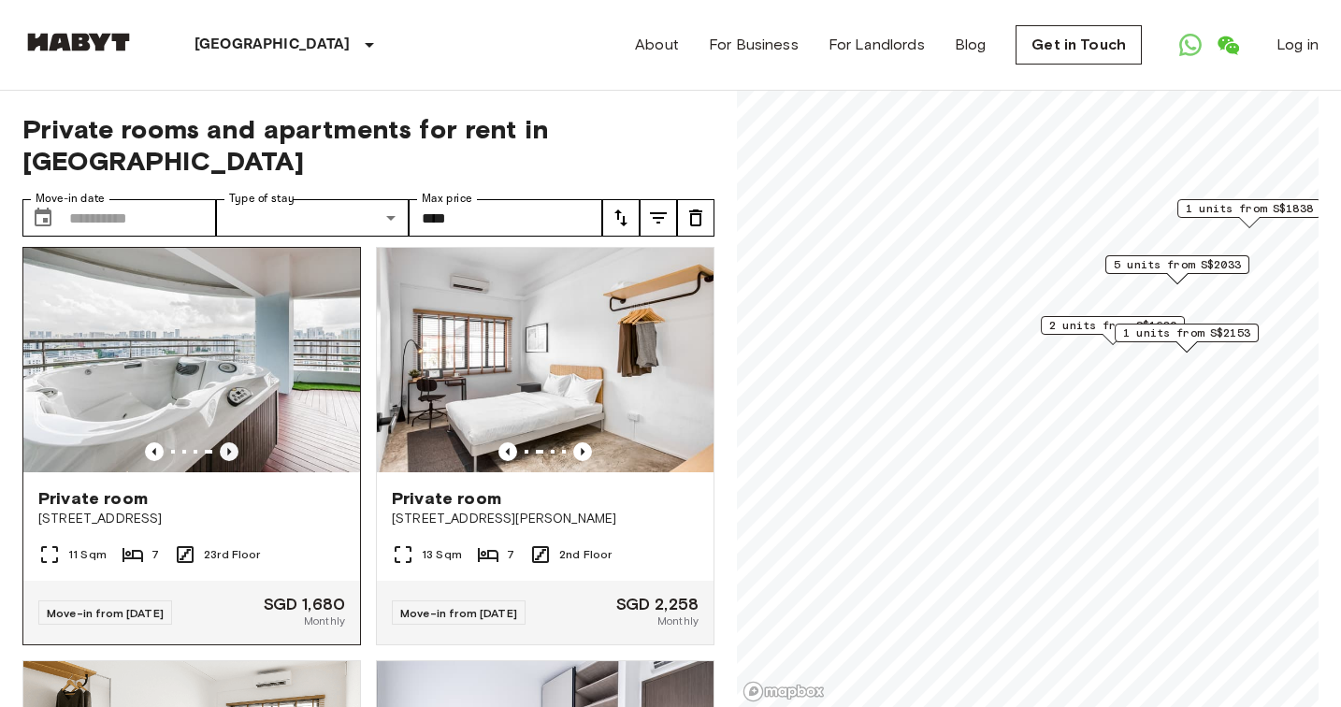
click at [231, 442] on icon "Previous image" at bounding box center [229, 451] width 19 height 19
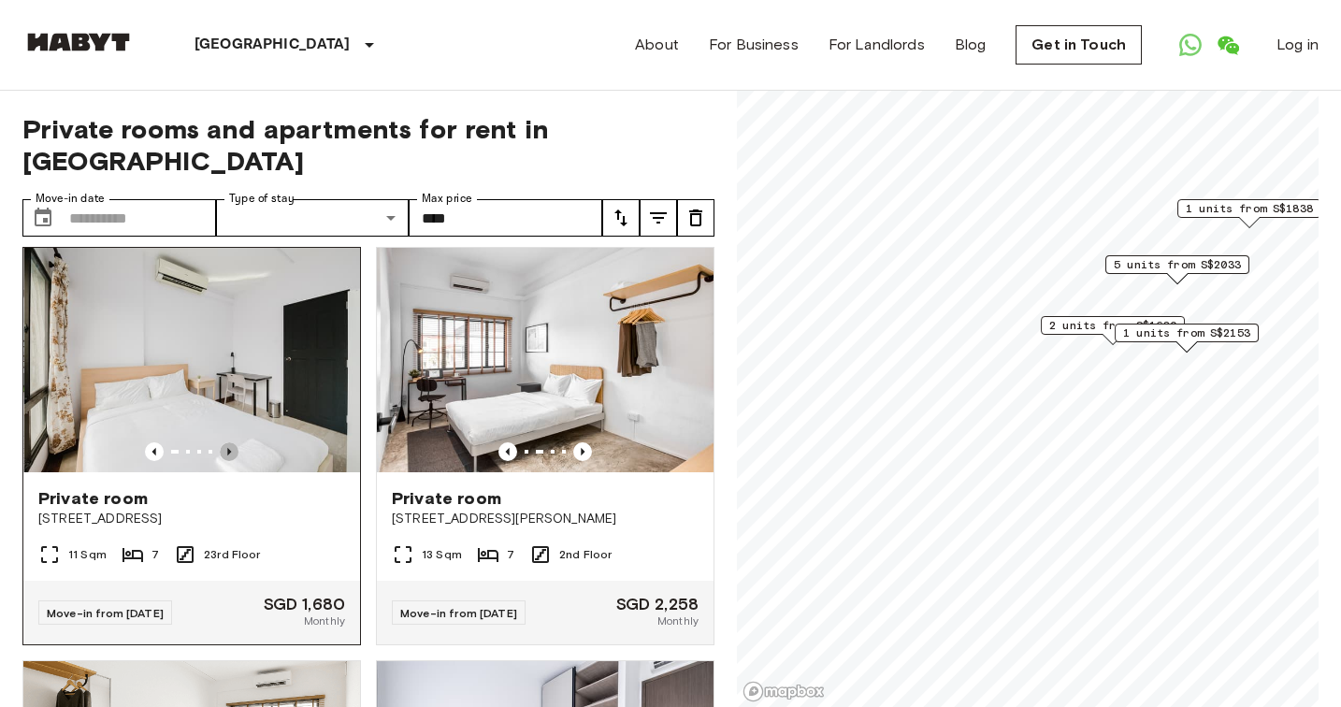
click at [231, 442] on icon "Previous image" at bounding box center [229, 451] width 19 height 19
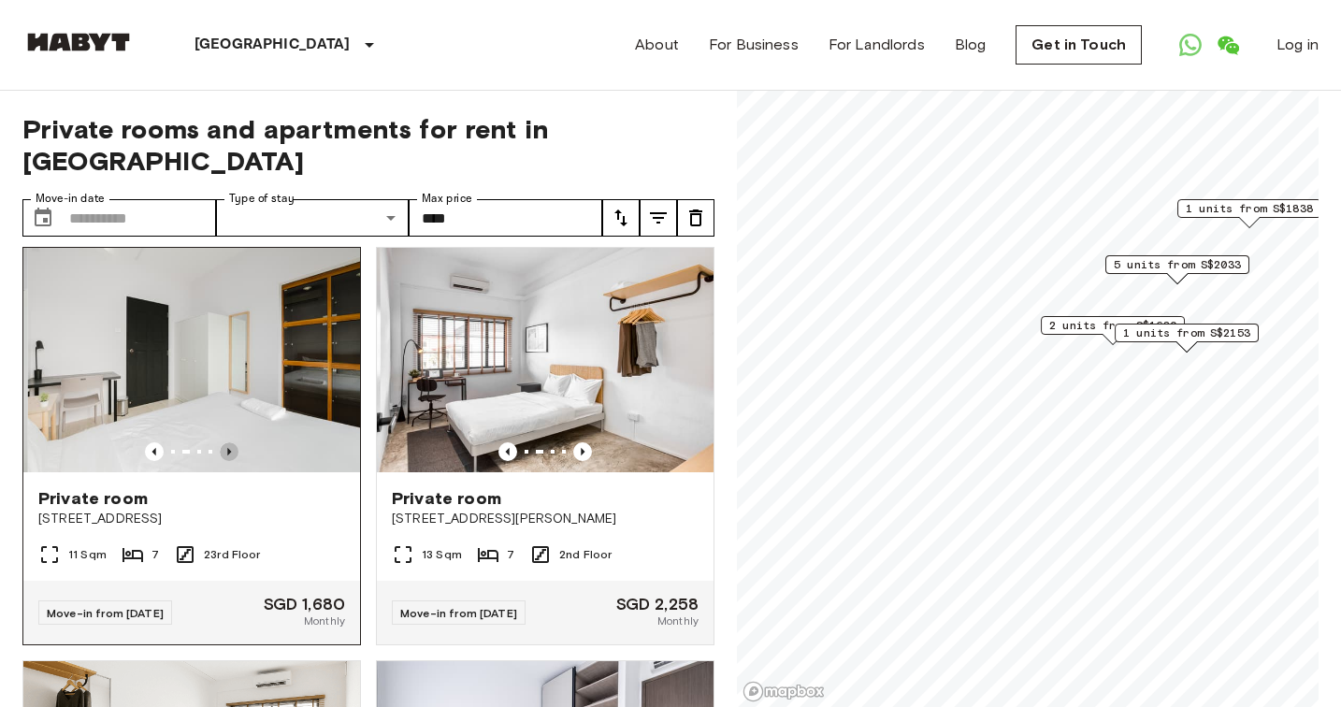
click at [231, 442] on icon "Previous image" at bounding box center [229, 451] width 19 height 19
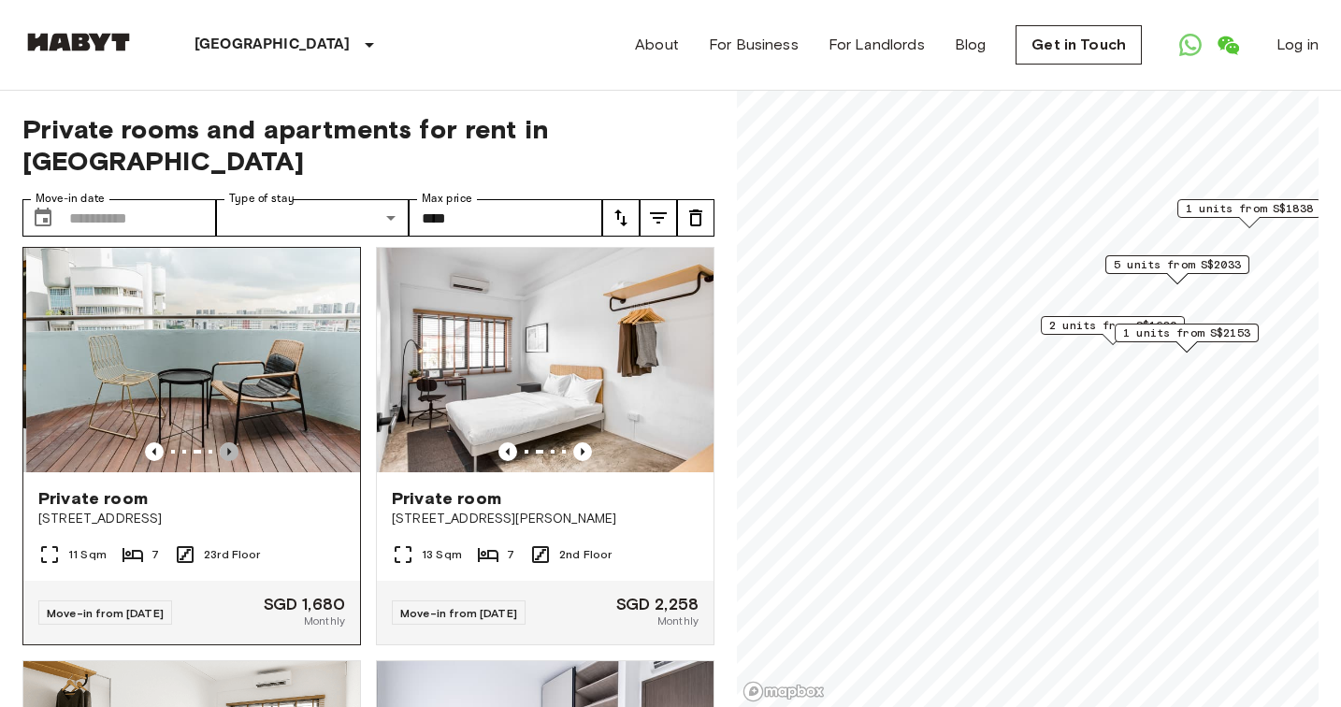
click at [231, 442] on icon "Previous image" at bounding box center [229, 451] width 19 height 19
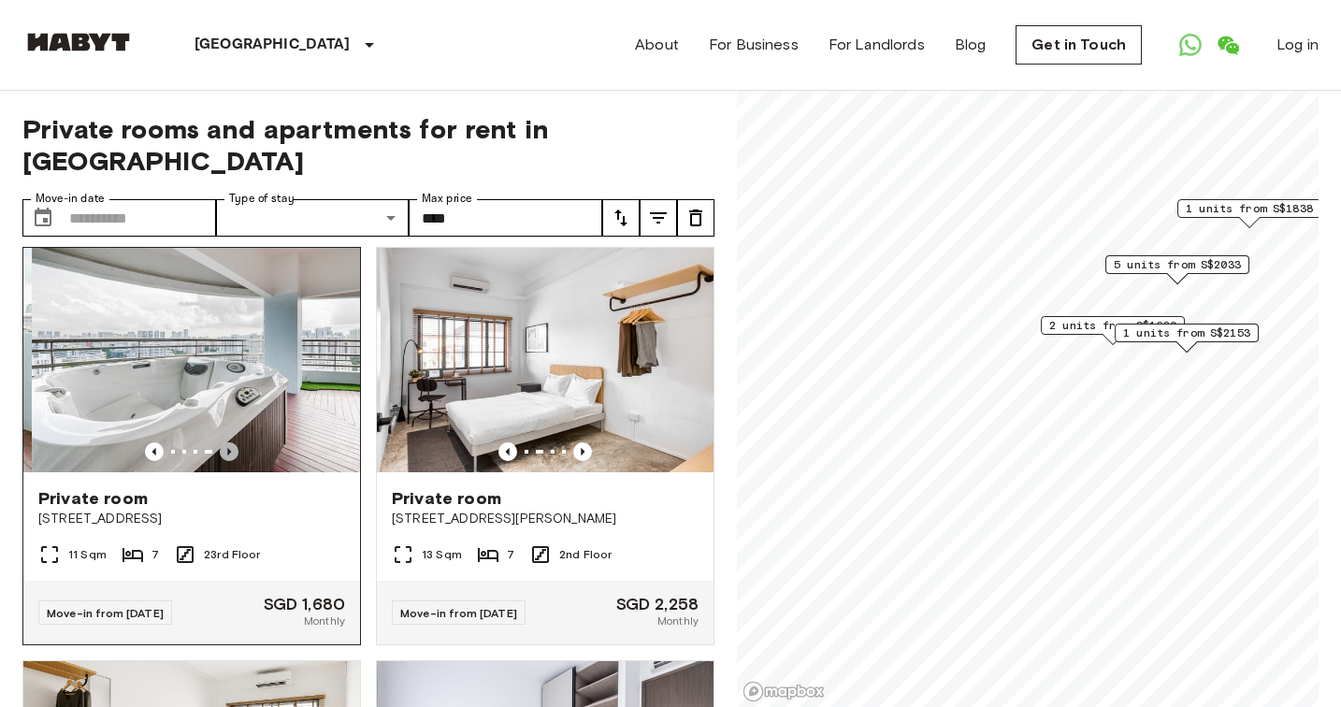
click at [231, 442] on icon "Previous image" at bounding box center [229, 451] width 19 height 19
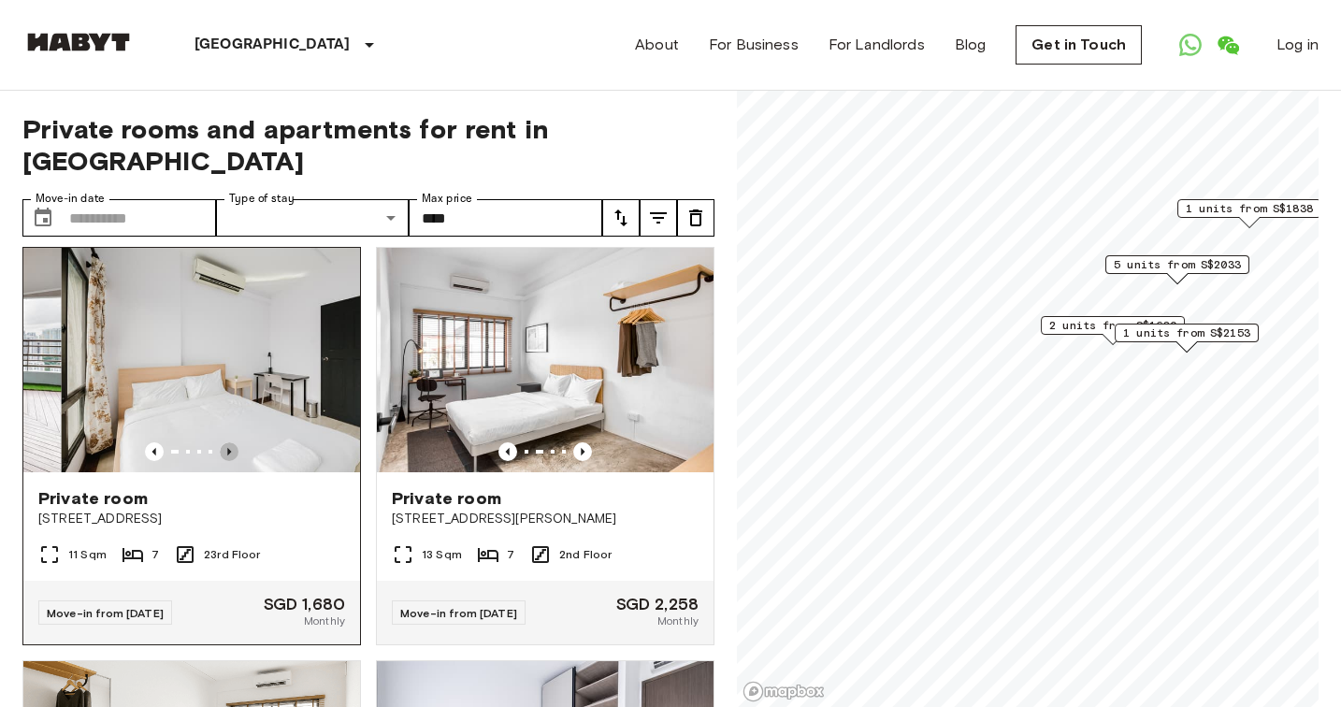
click at [231, 442] on icon "Previous image" at bounding box center [229, 451] width 19 height 19
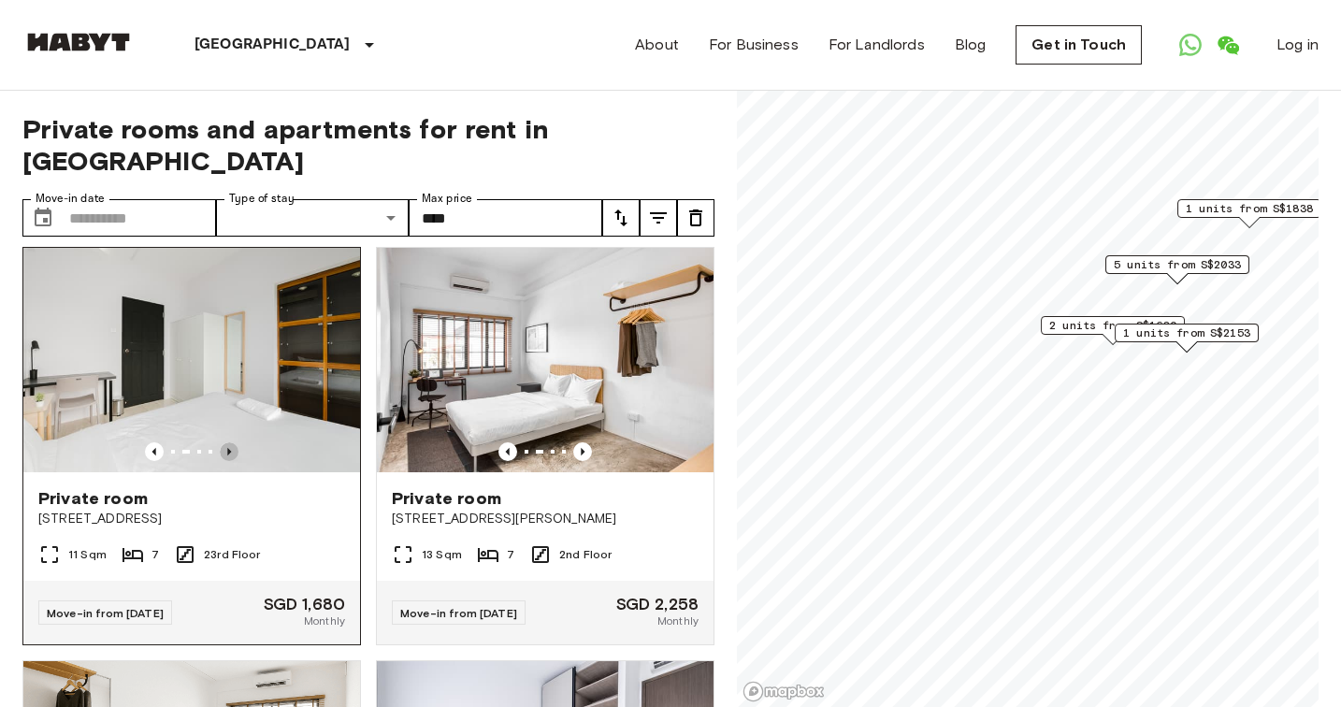
click at [231, 442] on icon "Previous image" at bounding box center [229, 451] width 19 height 19
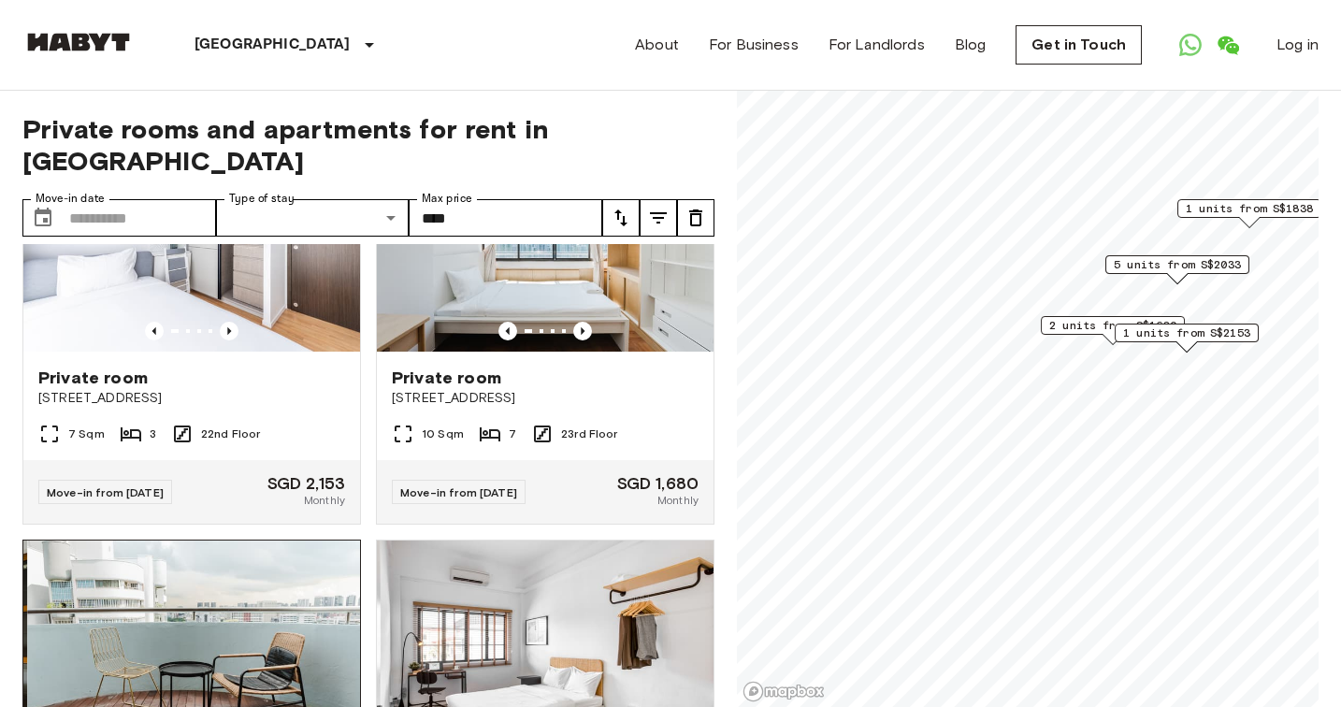
scroll to position [1683, 0]
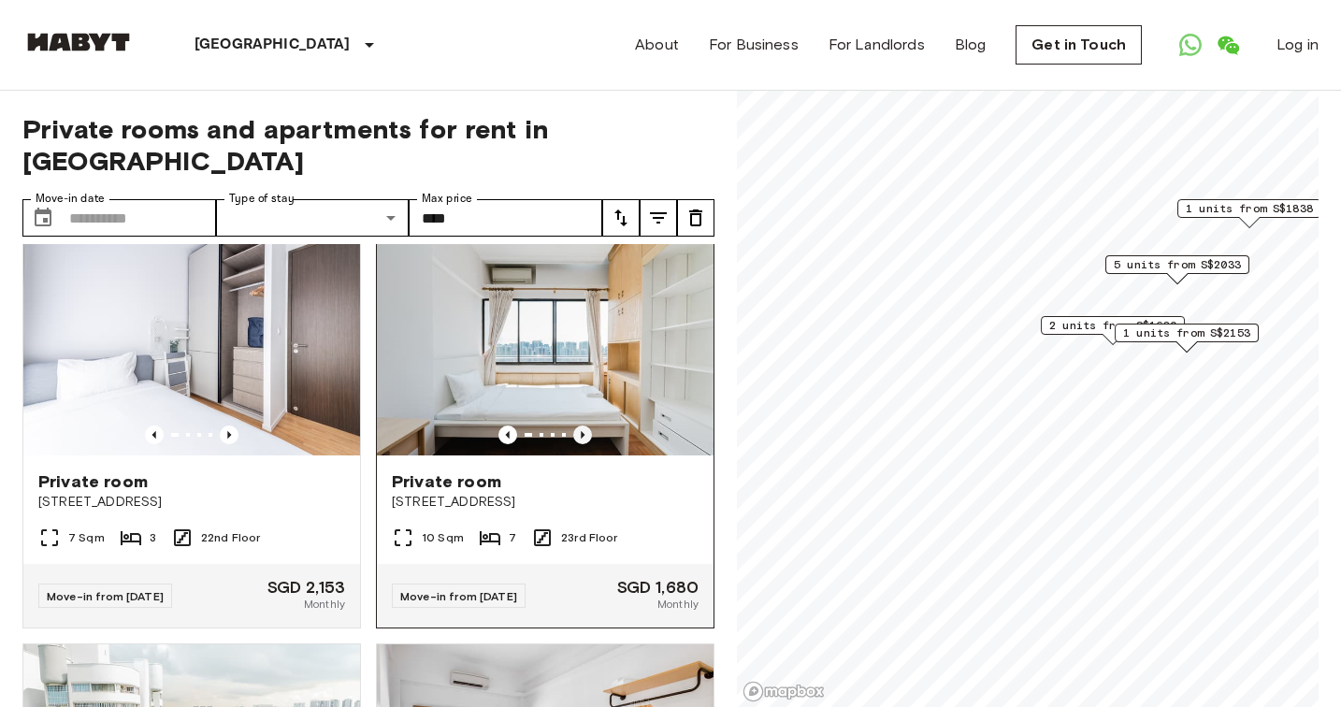
click at [584, 431] on icon "Previous image" at bounding box center [582, 435] width 19 height 19
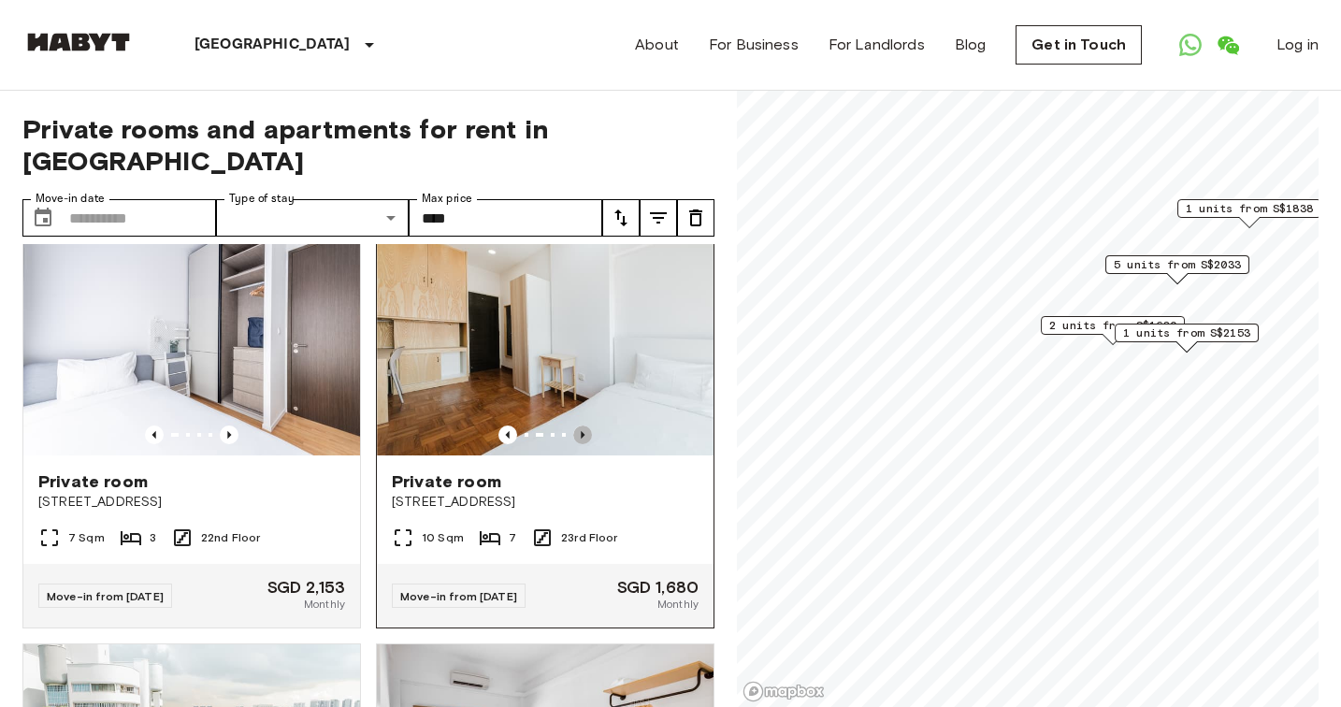
click at [584, 431] on icon "Previous image" at bounding box center [582, 435] width 19 height 19
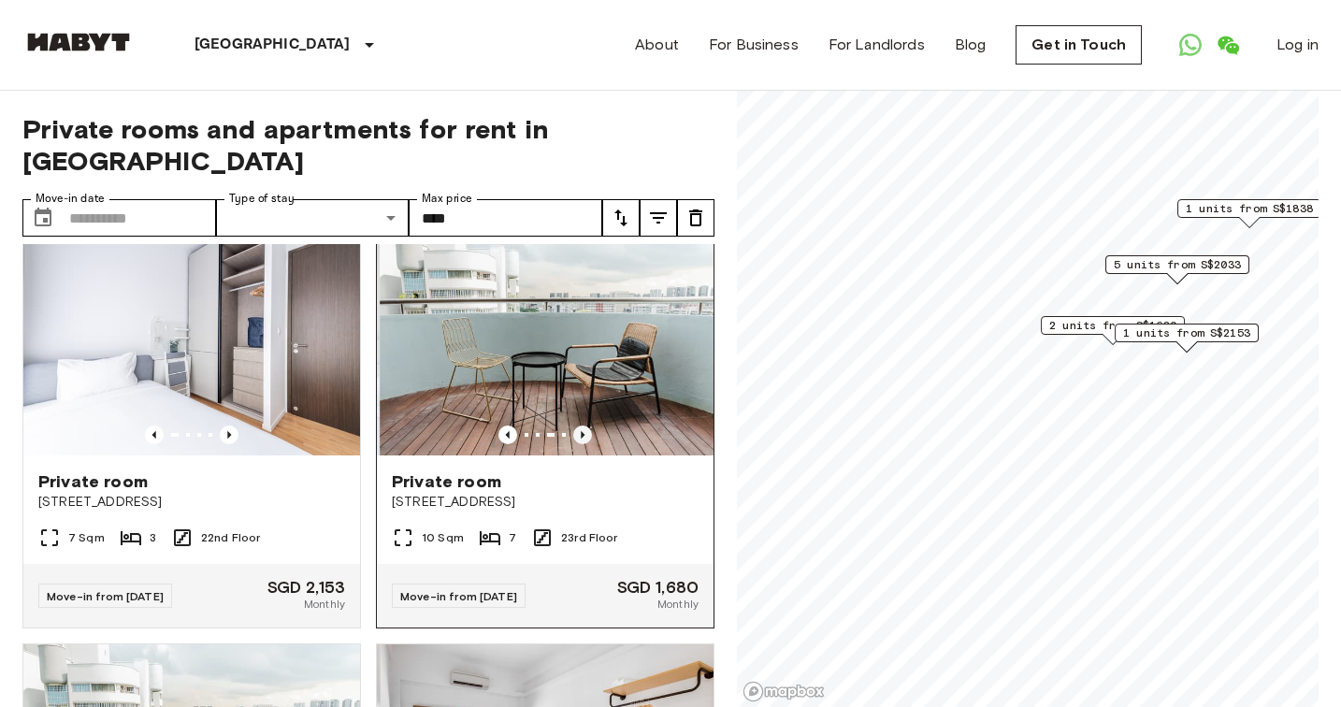
click at [584, 431] on icon "Previous image" at bounding box center [582, 435] width 19 height 19
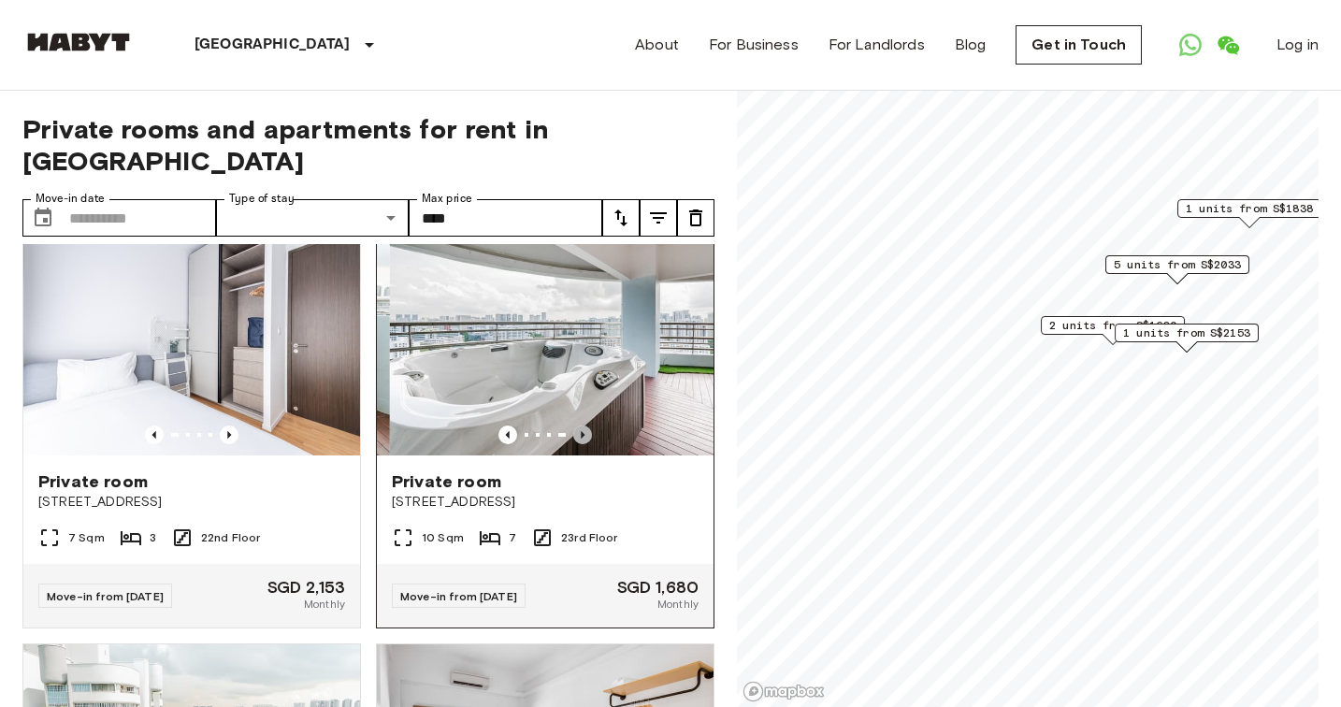
click at [584, 431] on icon "Previous image" at bounding box center [582, 435] width 19 height 19
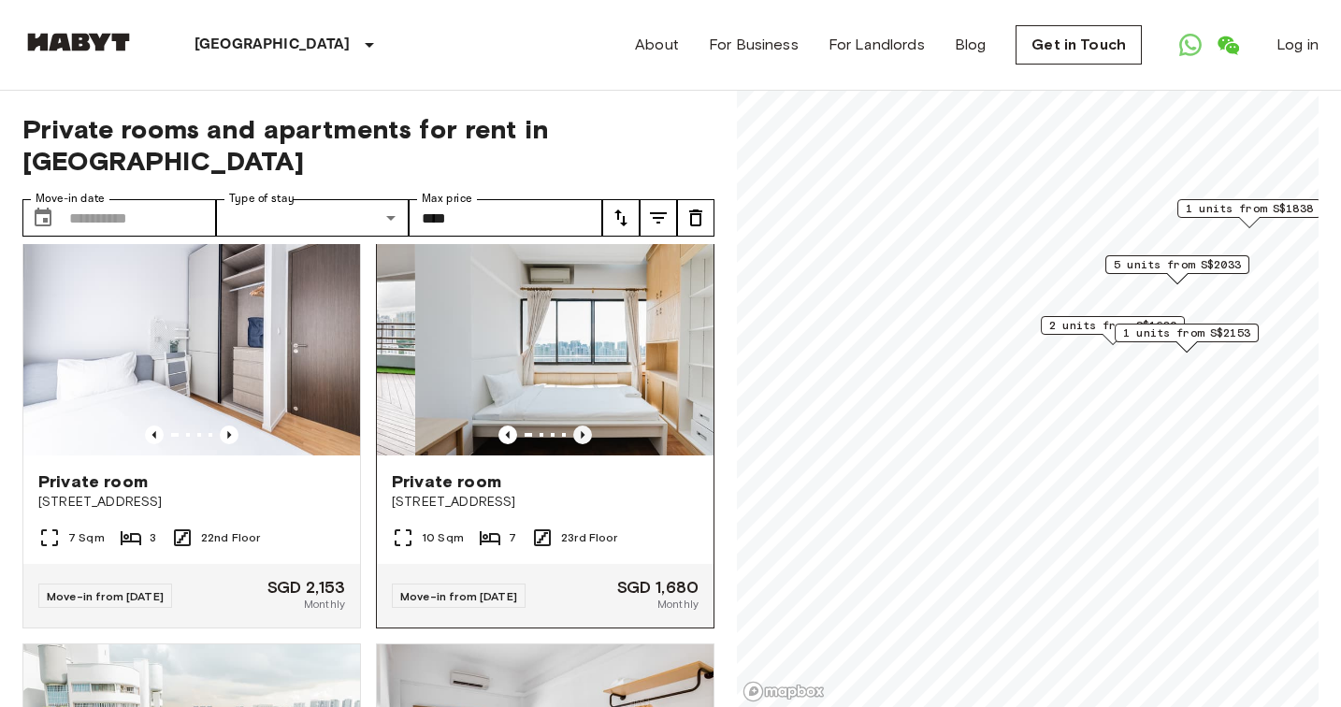
click at [584, 431] on icon "Previous image" at bounding box center [582, 435] width 19 height 19
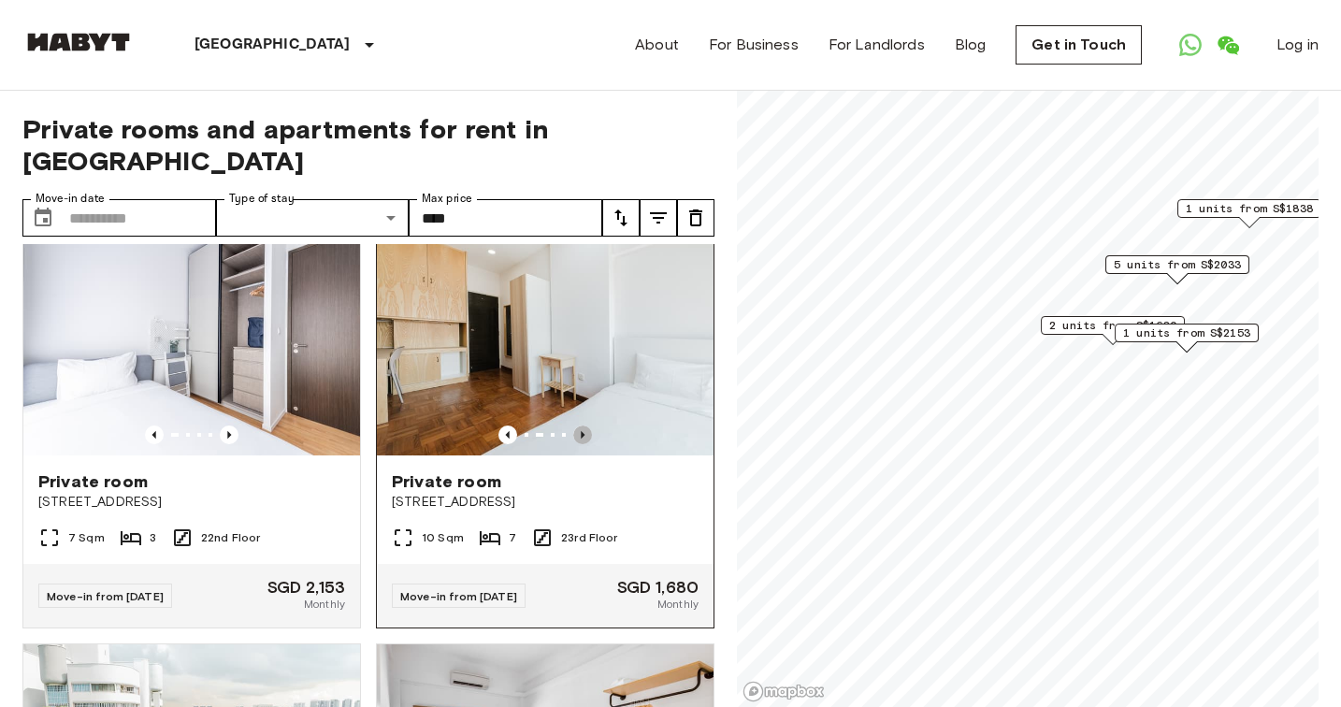
click at [584, 431] on icon "Previous image" at bounding box center [582, 435] width 19 height 19
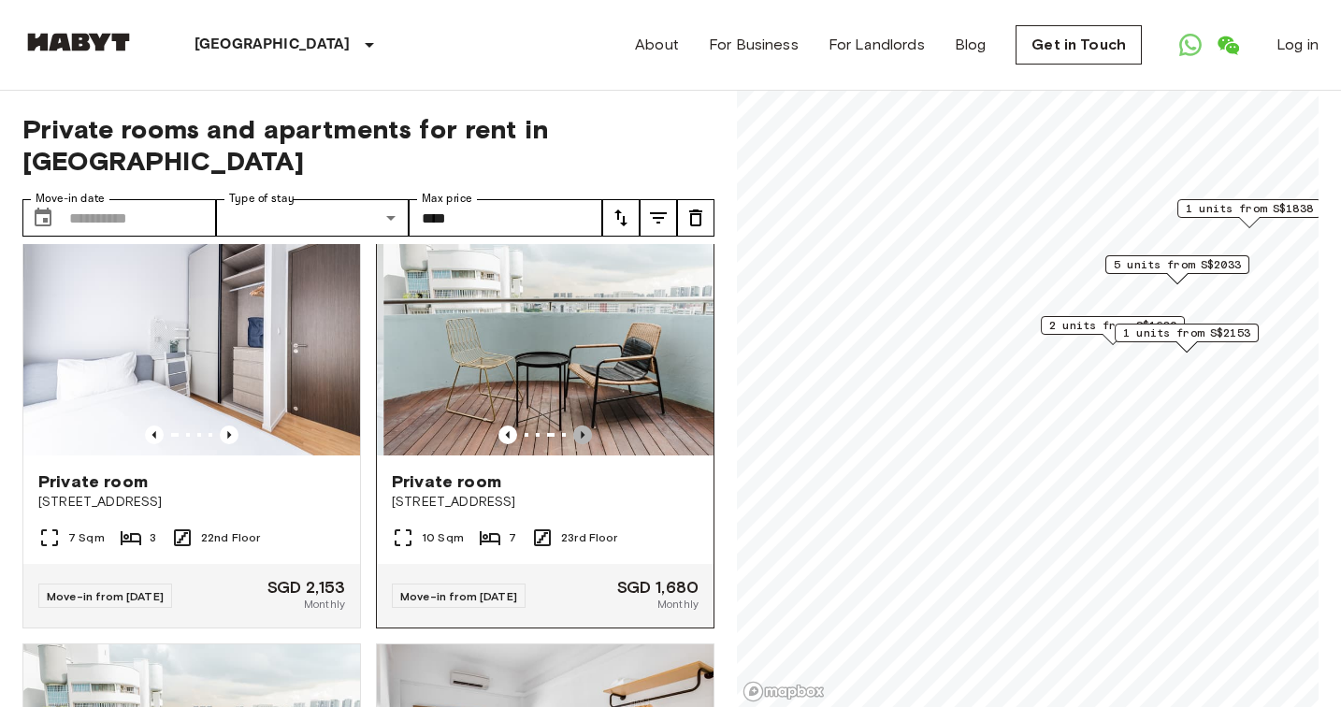
click at [584, 431] on icon "Previous image" at bounding box center [582, 435] width 19 height 19
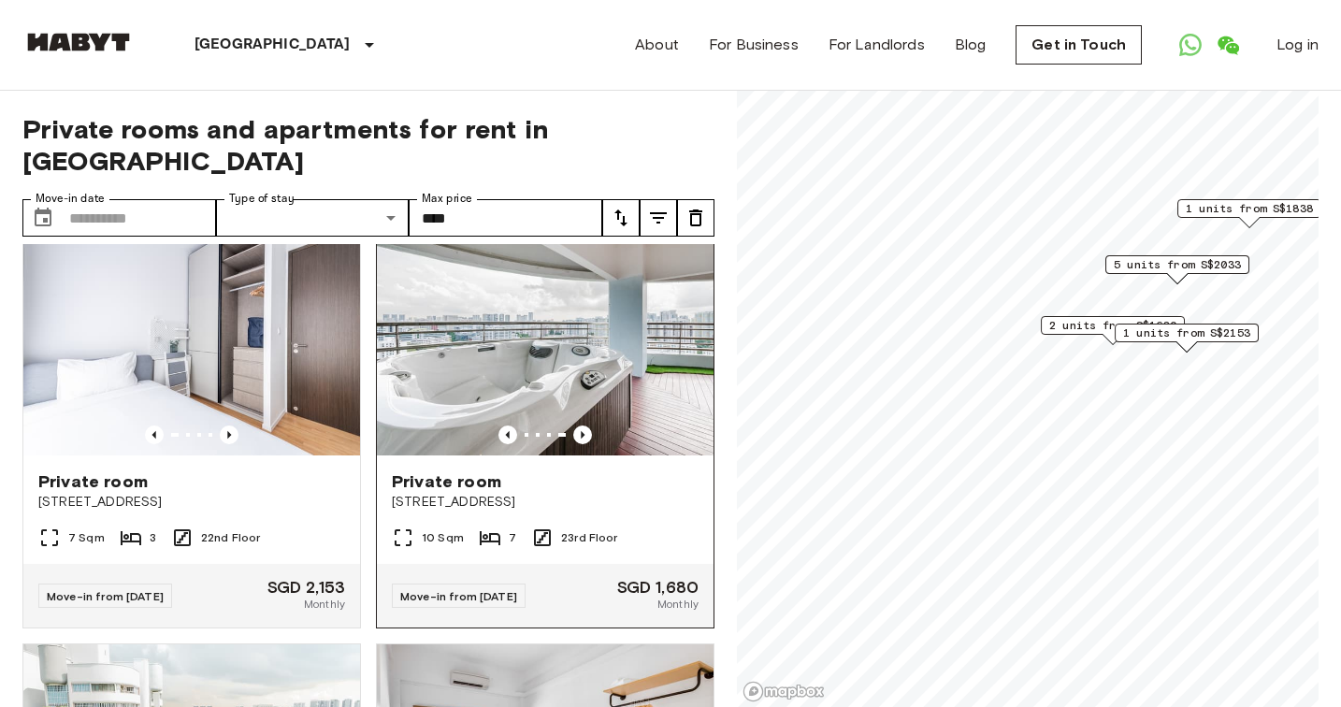
click at [536, 369] on img at bounding box center [545, 343] width 337 height 224
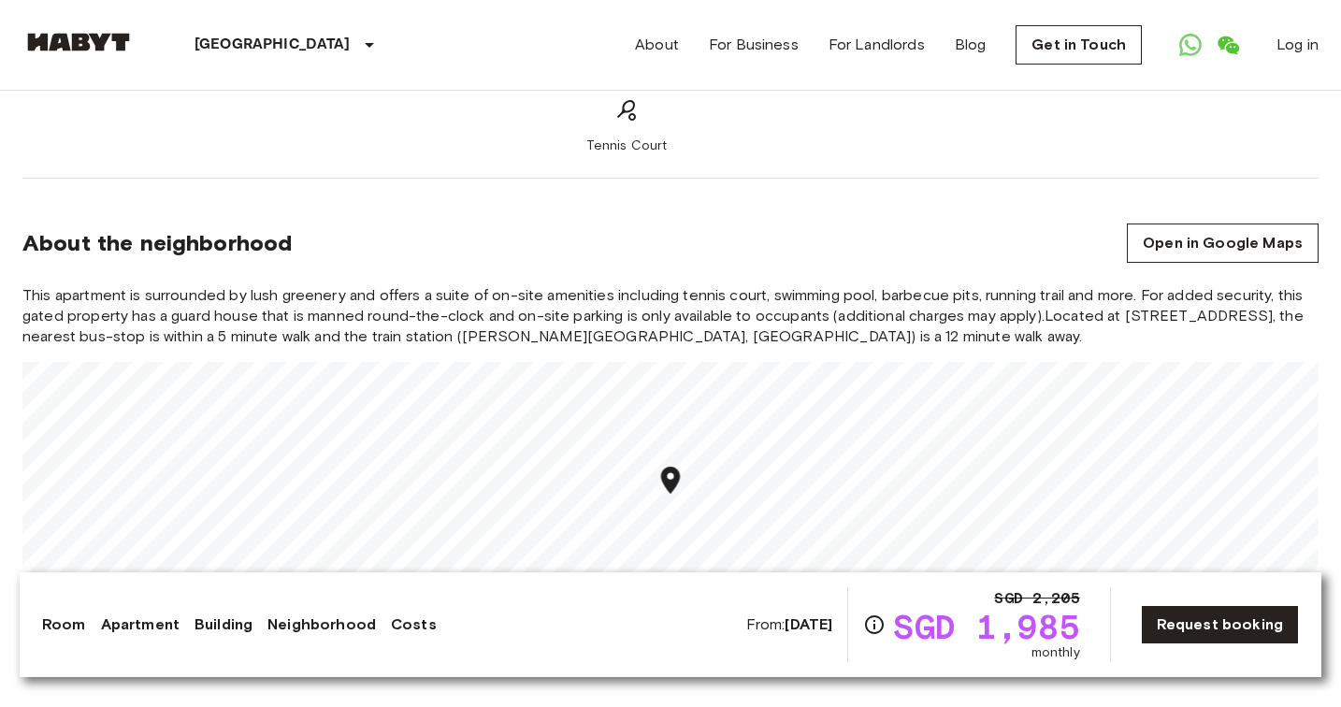
scroll to position [2204, 0]
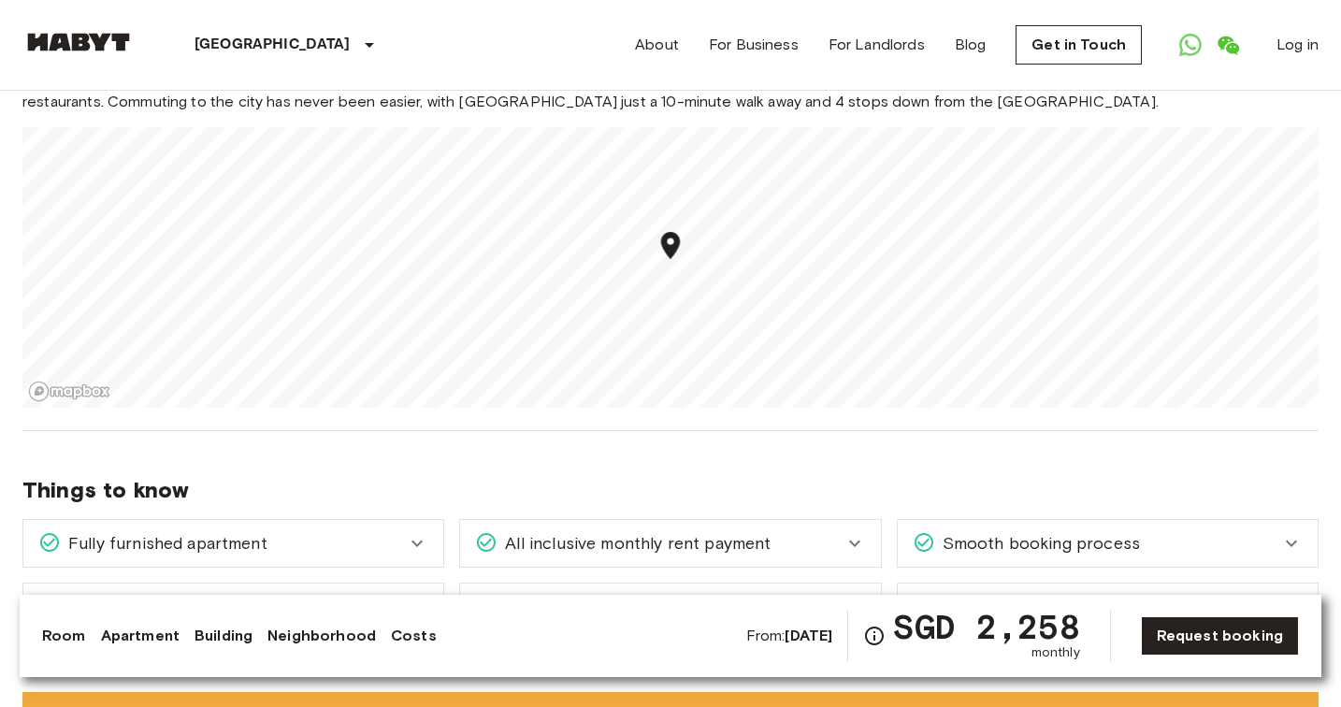
scroll to position [2279, 0]
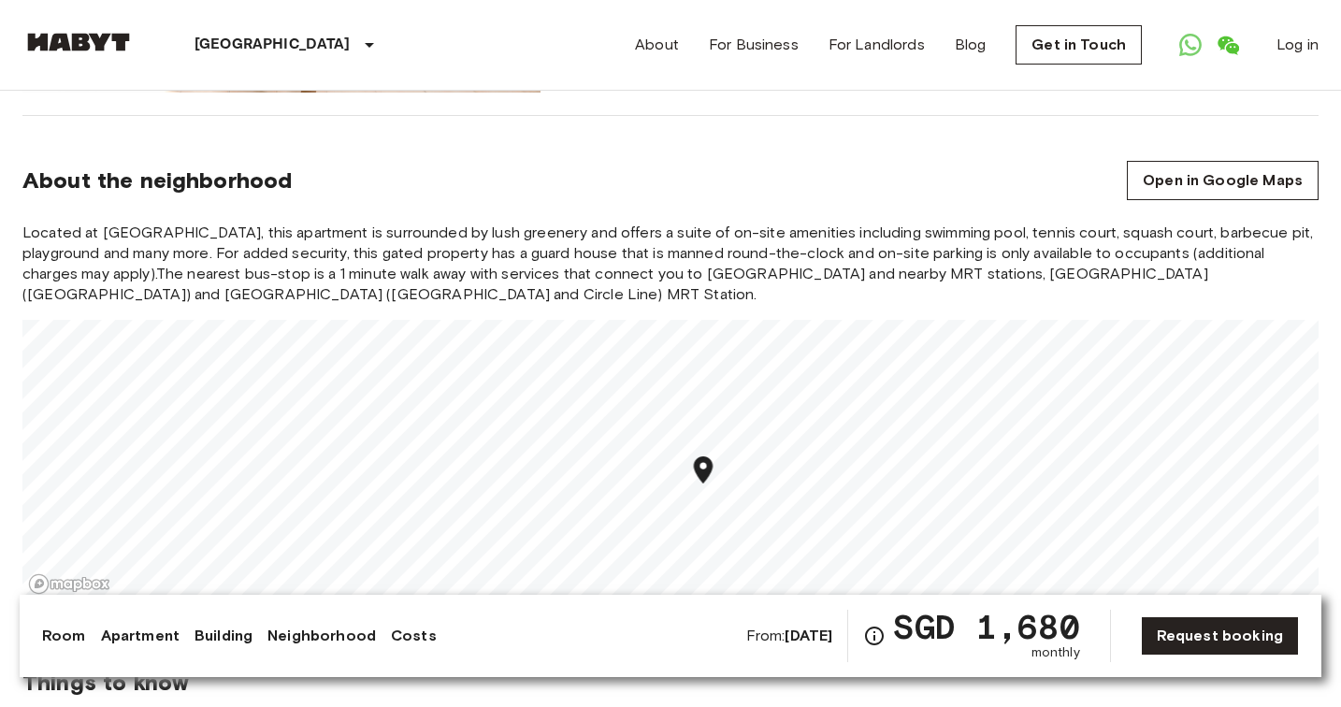
scroll to position [2024, 0]
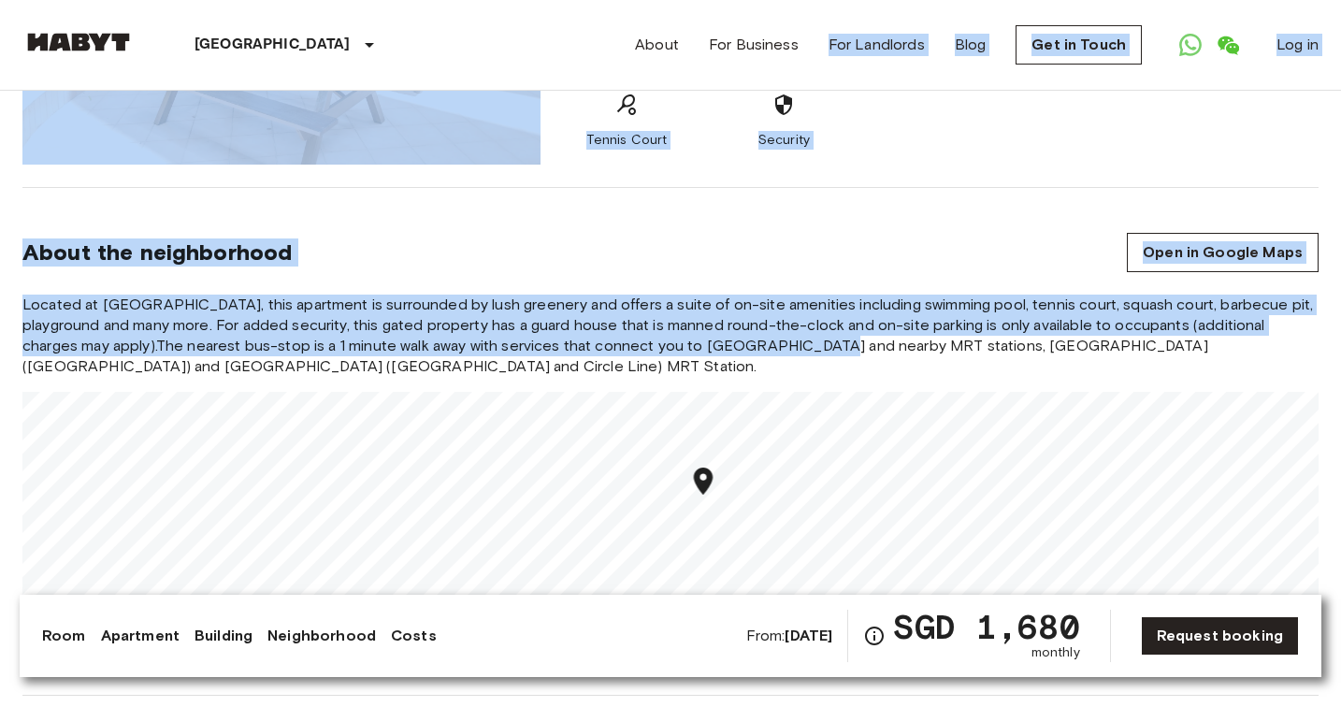
drag, startPoint x: 836, startPoint y: 327, endPoint x: 804, endPoint y: 58, distance: 271.2
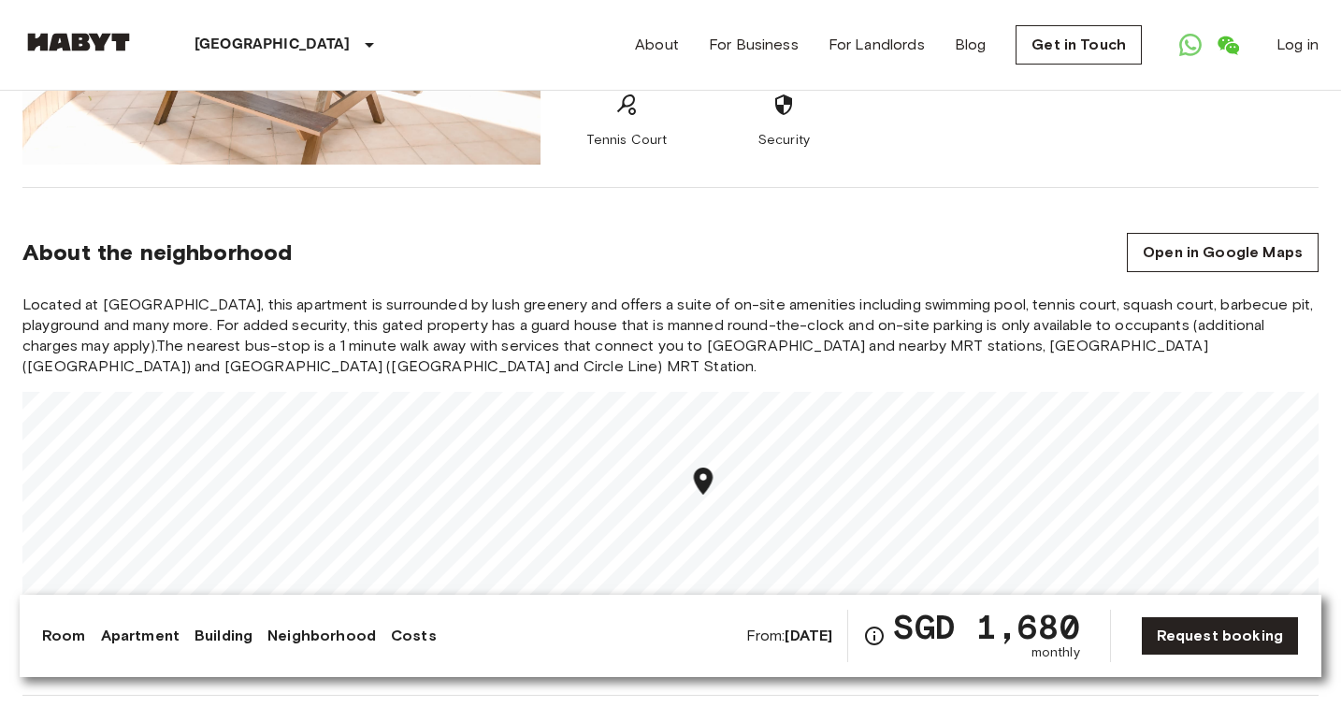
click at [954, 295] on span "Located at Lower Delta Road, this apartment is surrounded by lush greenery and …" at bounding box center [670, 336] width 1296 height 82
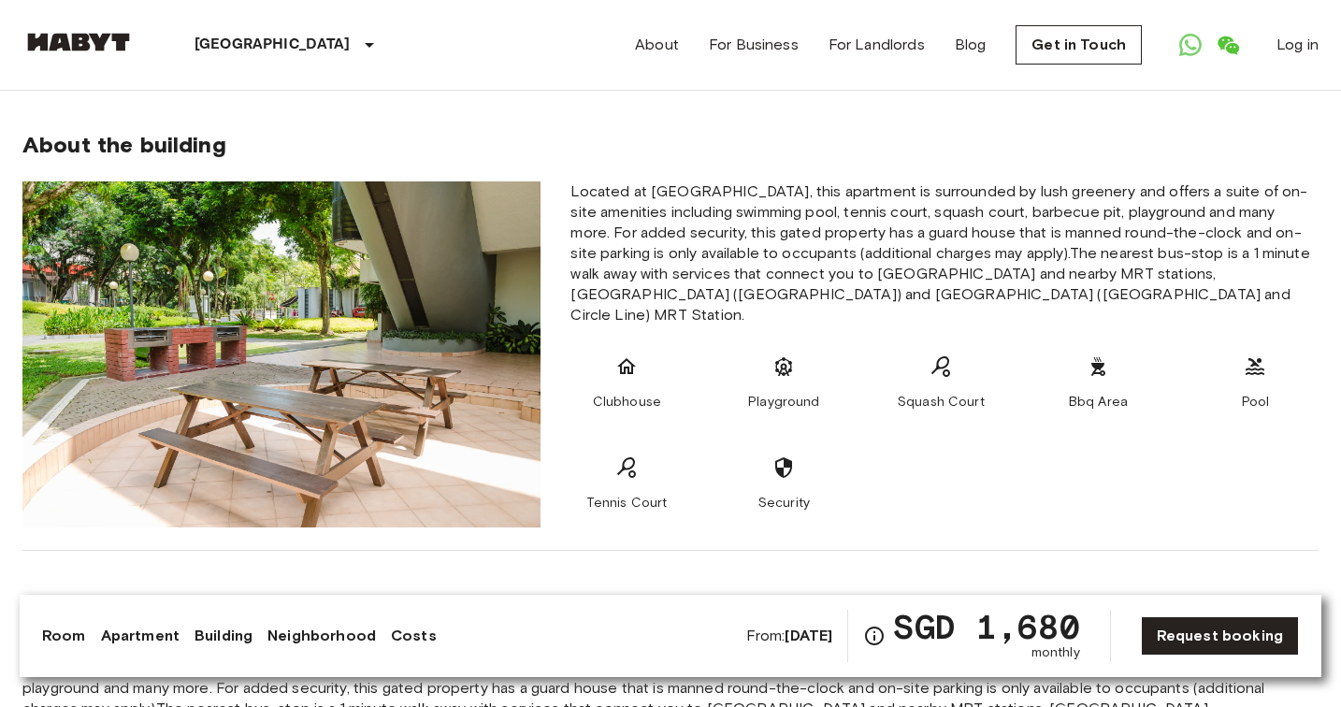
scroll to position [1750, 0]
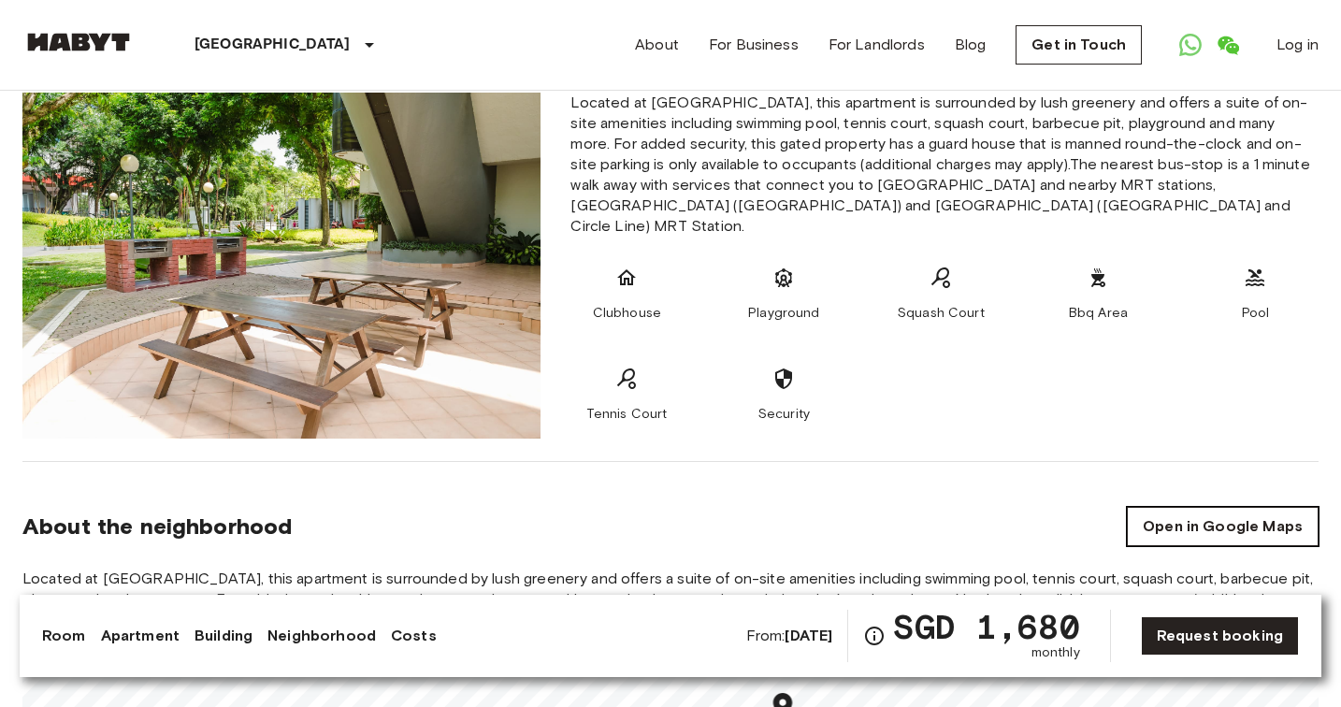
click at [1222, 514] on link "Open in Google Maps" at bounding box center [1223, 526] width 192 height 39
